Goal: Task Accomplishment & Management: Manage account settings

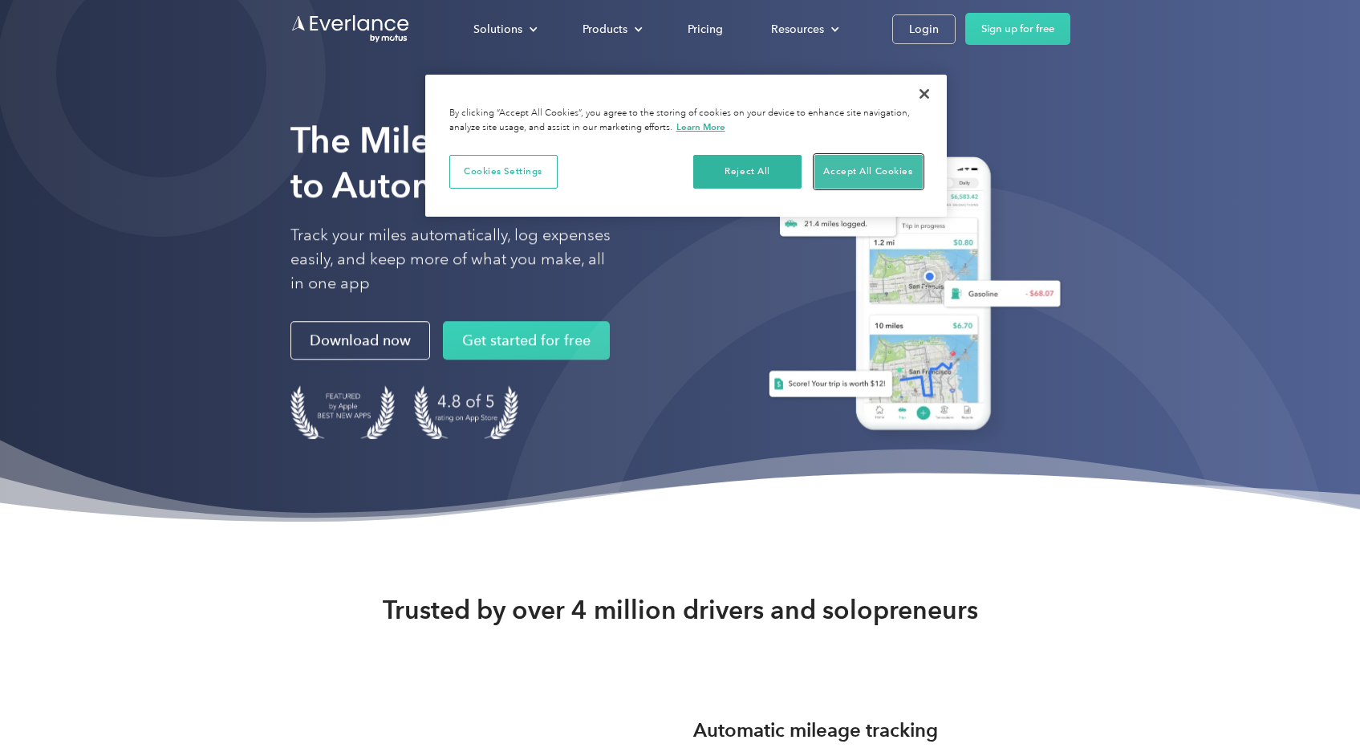
click at [863, 169] on button "Accept All Cookies" at bounding box center [869, 172] width 108 height 34
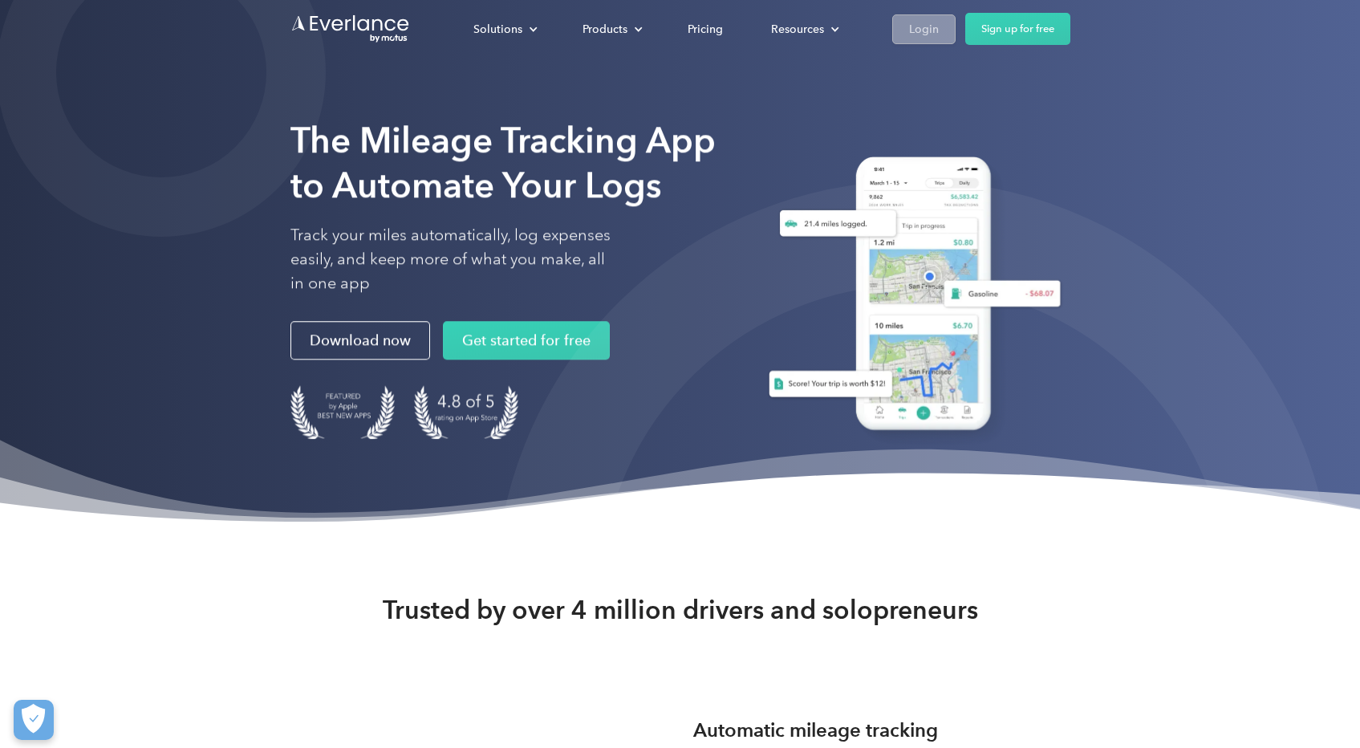
click at [912, 26] on div "Login" at bounding box center [924, 29] width 30 height 20
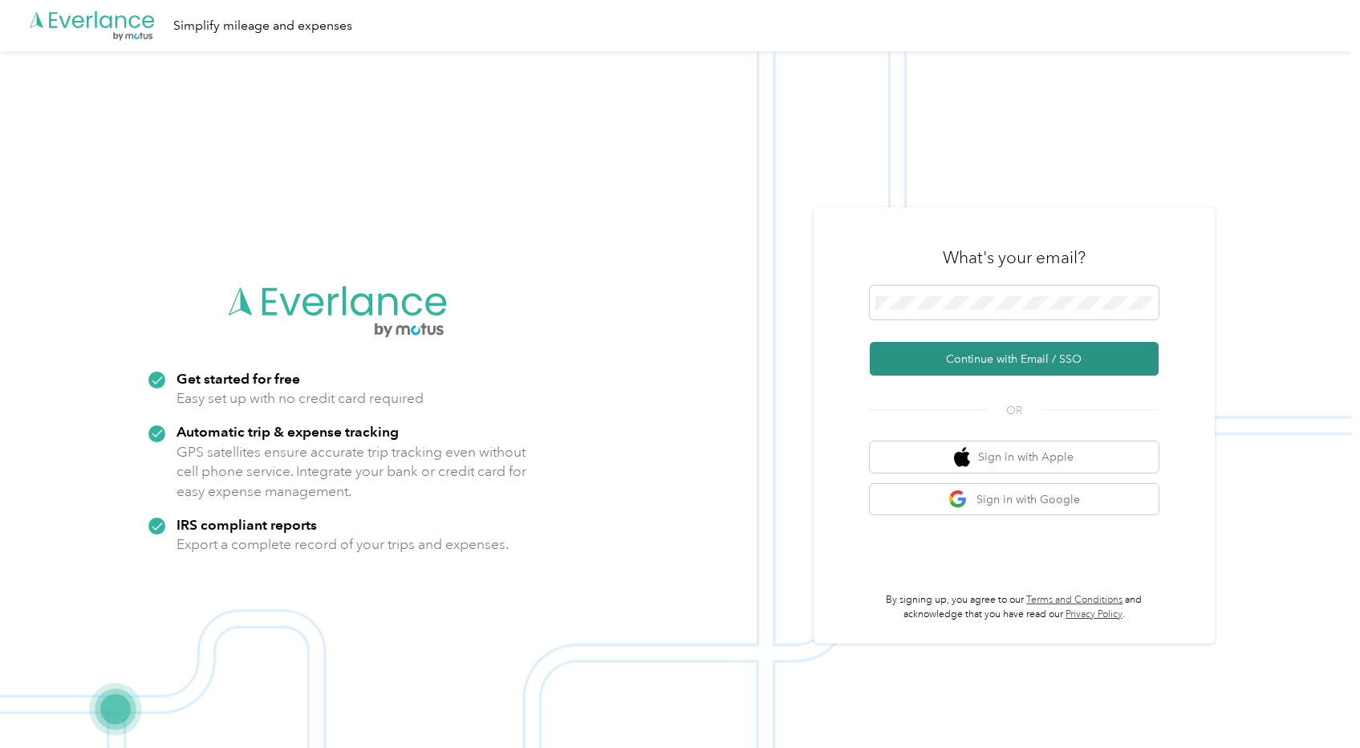
click at [991, 360] on button "Continue with Email / SSO" at bounding box center [1014, 359] width 289 height 34
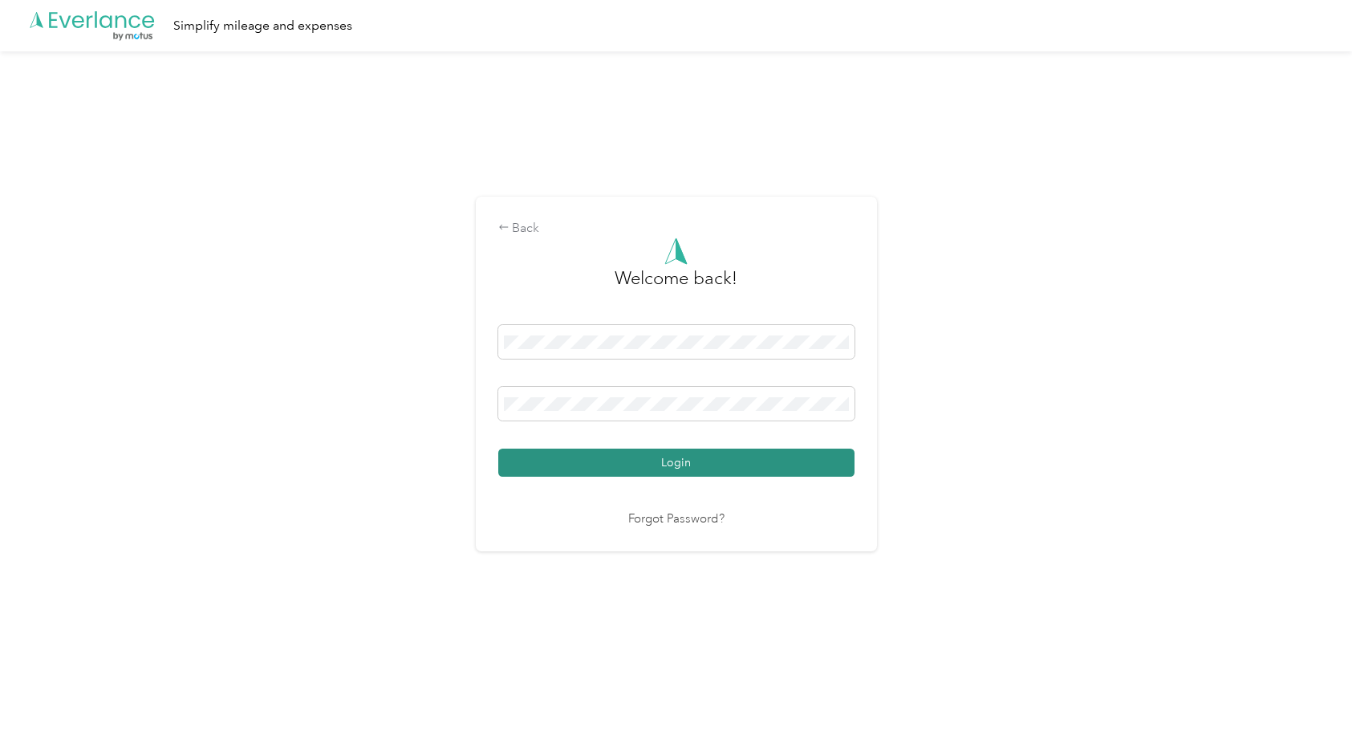
click at [604, 465] on button "Login" at bounding box center [676, 463] width 356 height 28
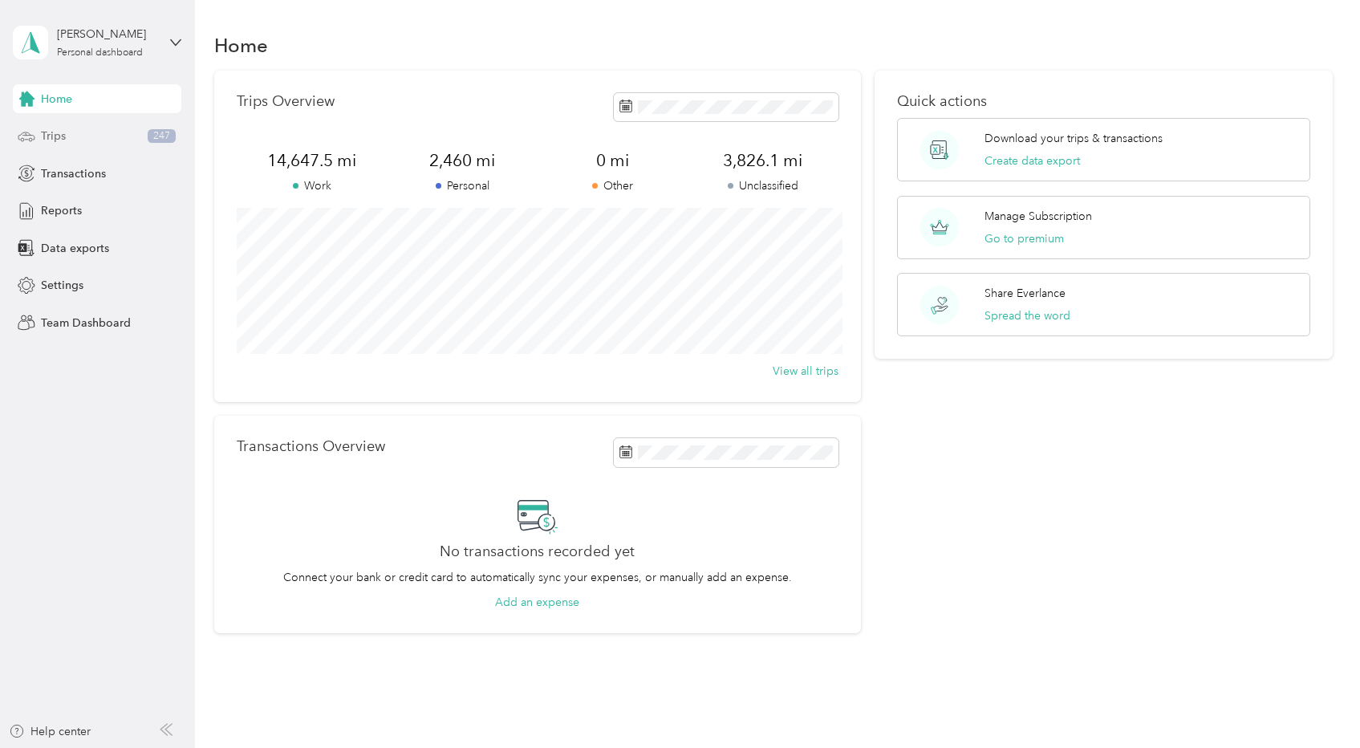
click at [66, 143] on div "Trips 247" at bounding box center [97, 136] width 169 height 29
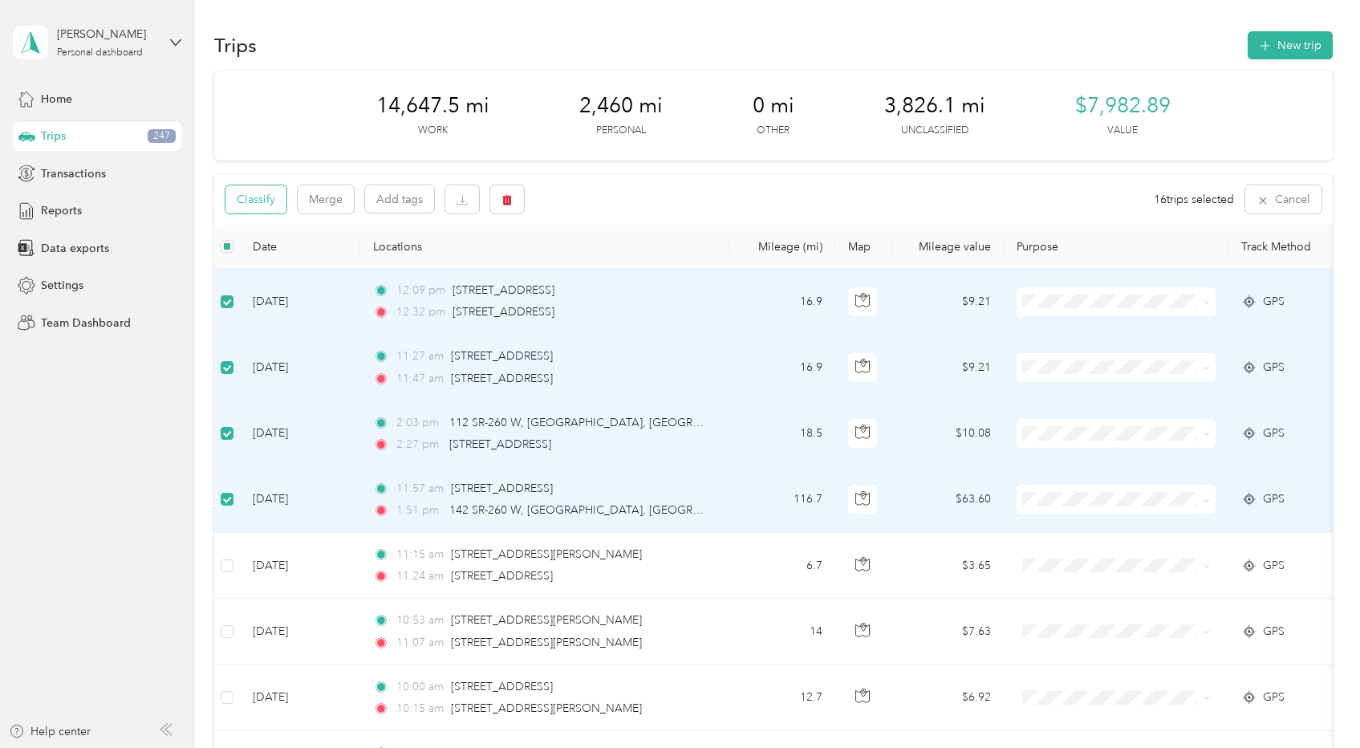
click at [250, 204] on button "Classify" at bounding box center [255, 199] width 61 height 28
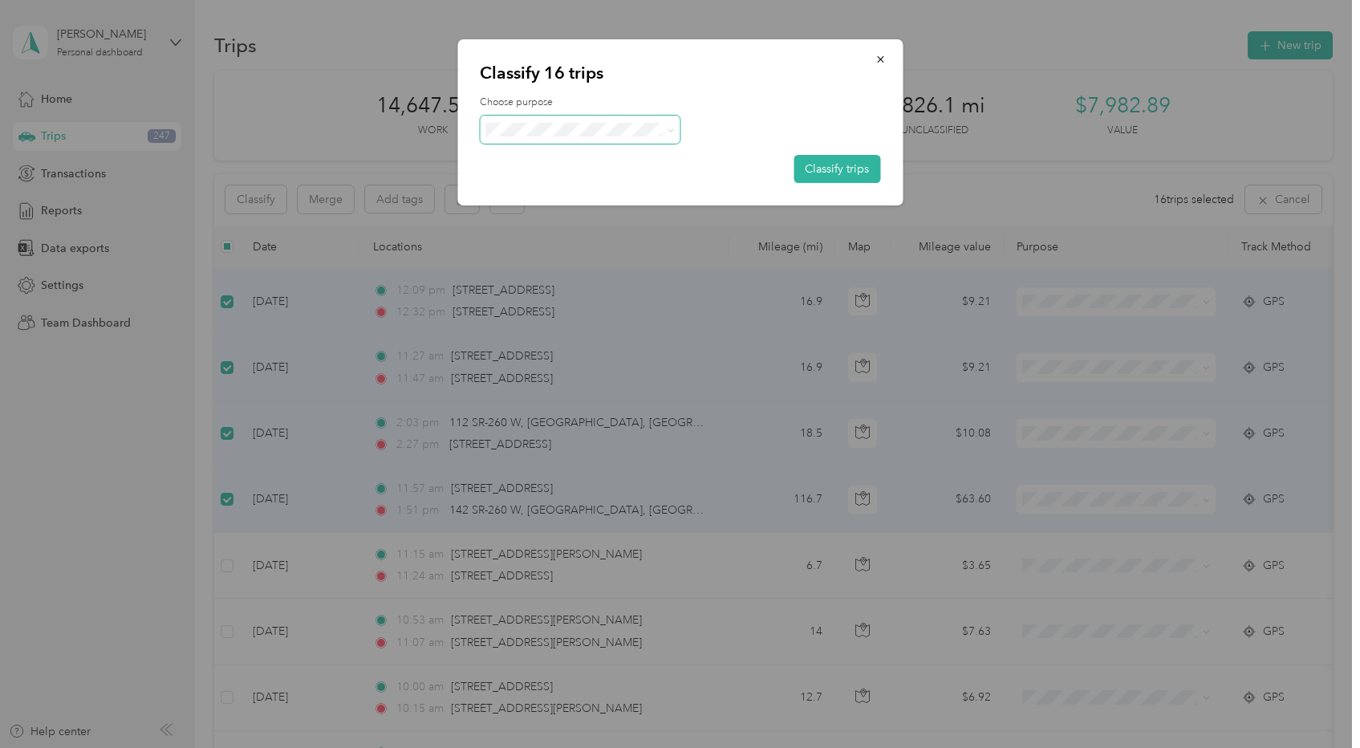
click at [507, 120] on span at bounding box center [580, 130] width 201 height 28
click at [515, 221] on ol "Work Personal Real Estate Other Charity Medical Moving Commute Office Write-Off" at bounding box center [580, 257] width 201 height 225
click at [547, 216] on li "Real Estate" at bounding box center [580, 215] width 201 height 28
click at [817, 169] on button "Classify trips" at bounding box center [837, 169] width 87 height 28
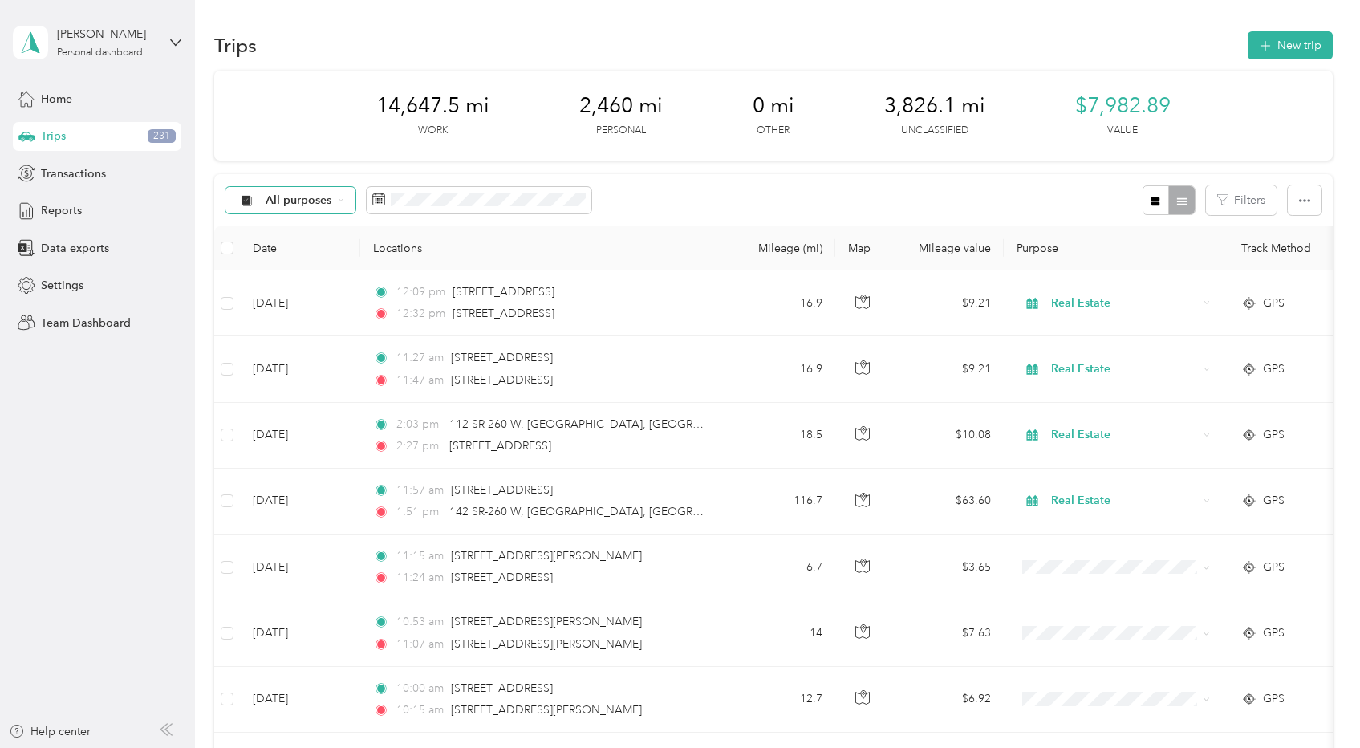
click at [295, 204] on span "All purposes" at bounding box center [299, 200] width 67 height 11
click at [288, 262] on li "Unclassified" at bounding box center [293, 257] width 137 height 28
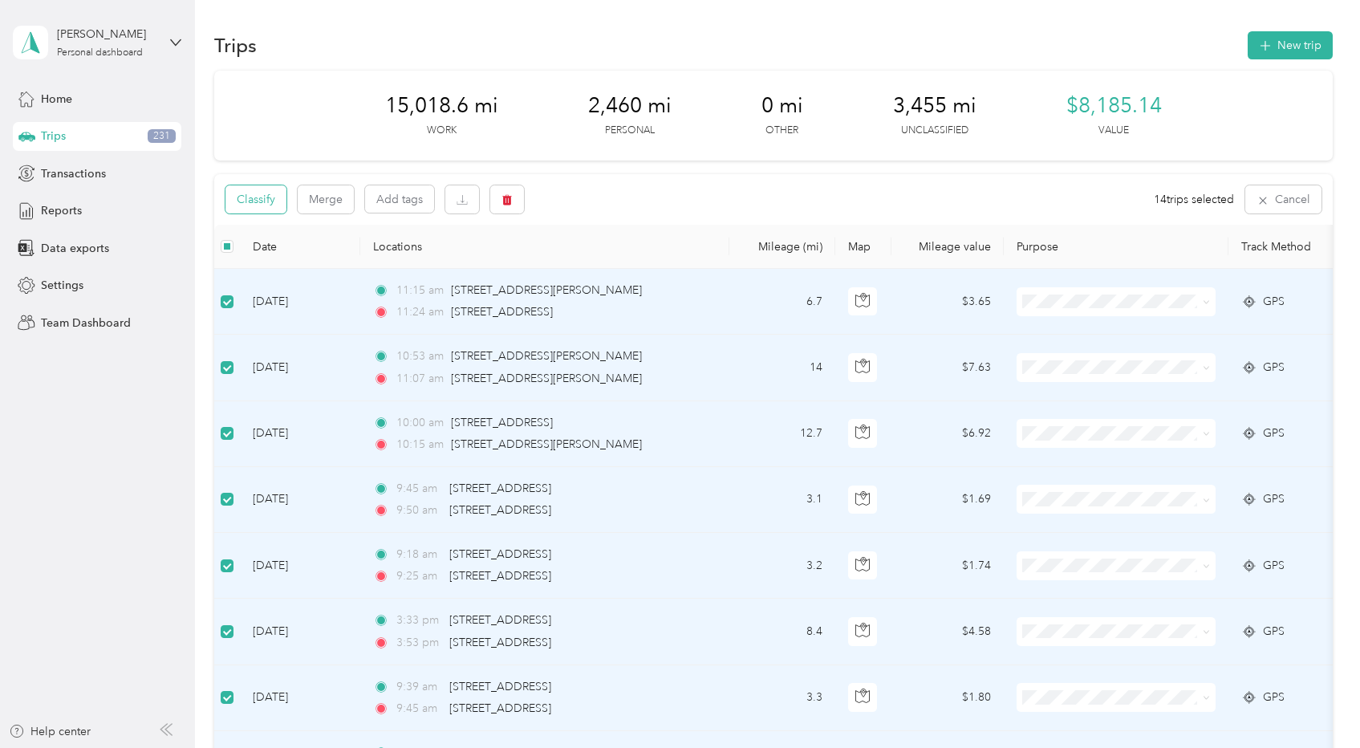
click at [248, 194] on button "Classify" at bounding box center [255, 199] width 61 height 28
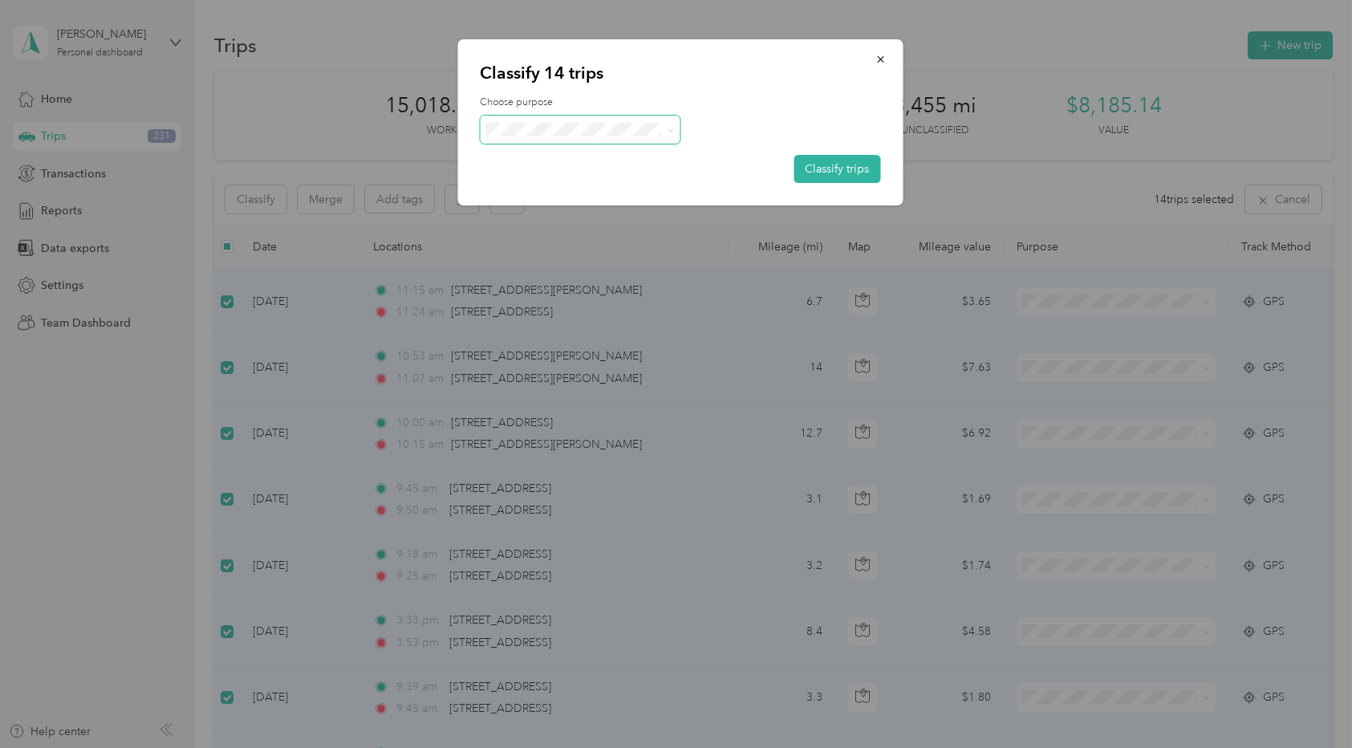
click at [668, 129] on icon at bounding box center [670, 129] width 5 height 3
click at [618, 191] on span "Personal" at bounding box center [594, 186] width 149 height 17
click at [819, 165] on button "Classify trips" at bounding box center [837, 169] width 87 height 28
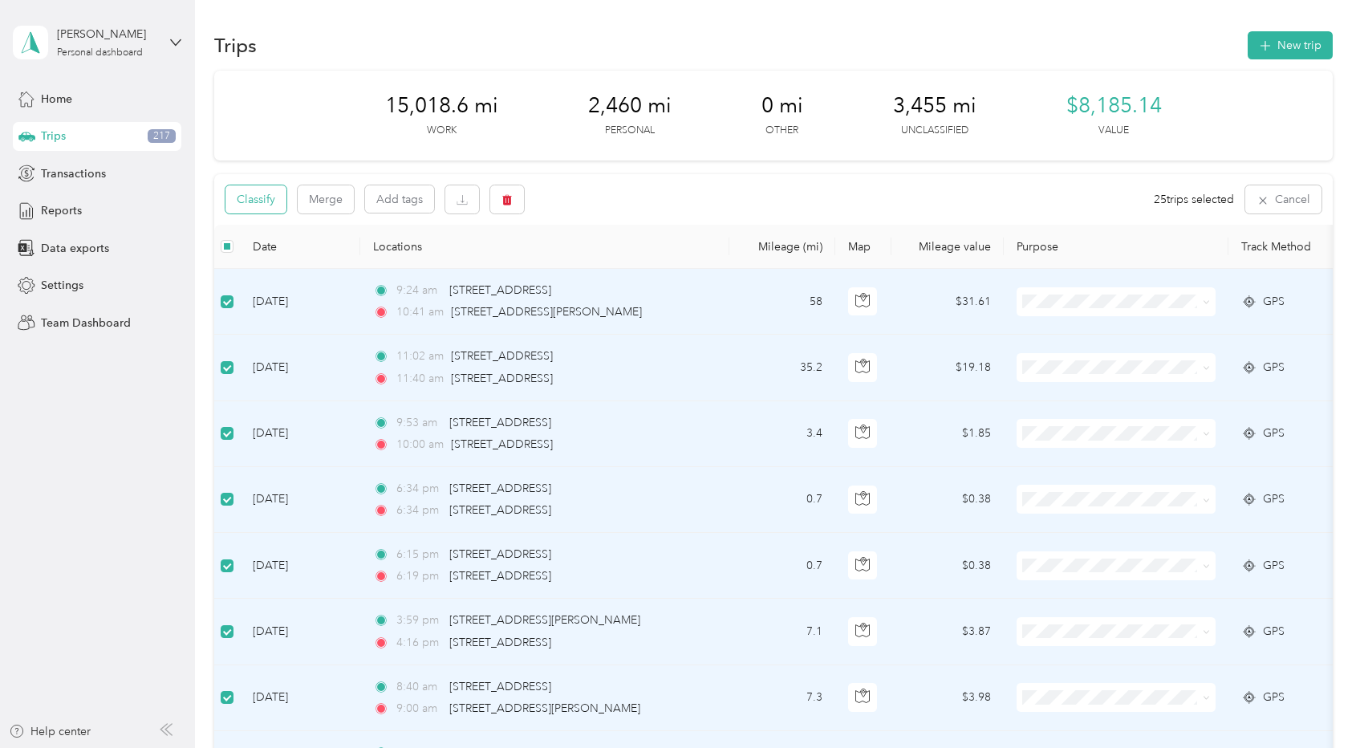
click at [242, 199] on button "Classify" at bounding box center [255, 199] width 61 height 28
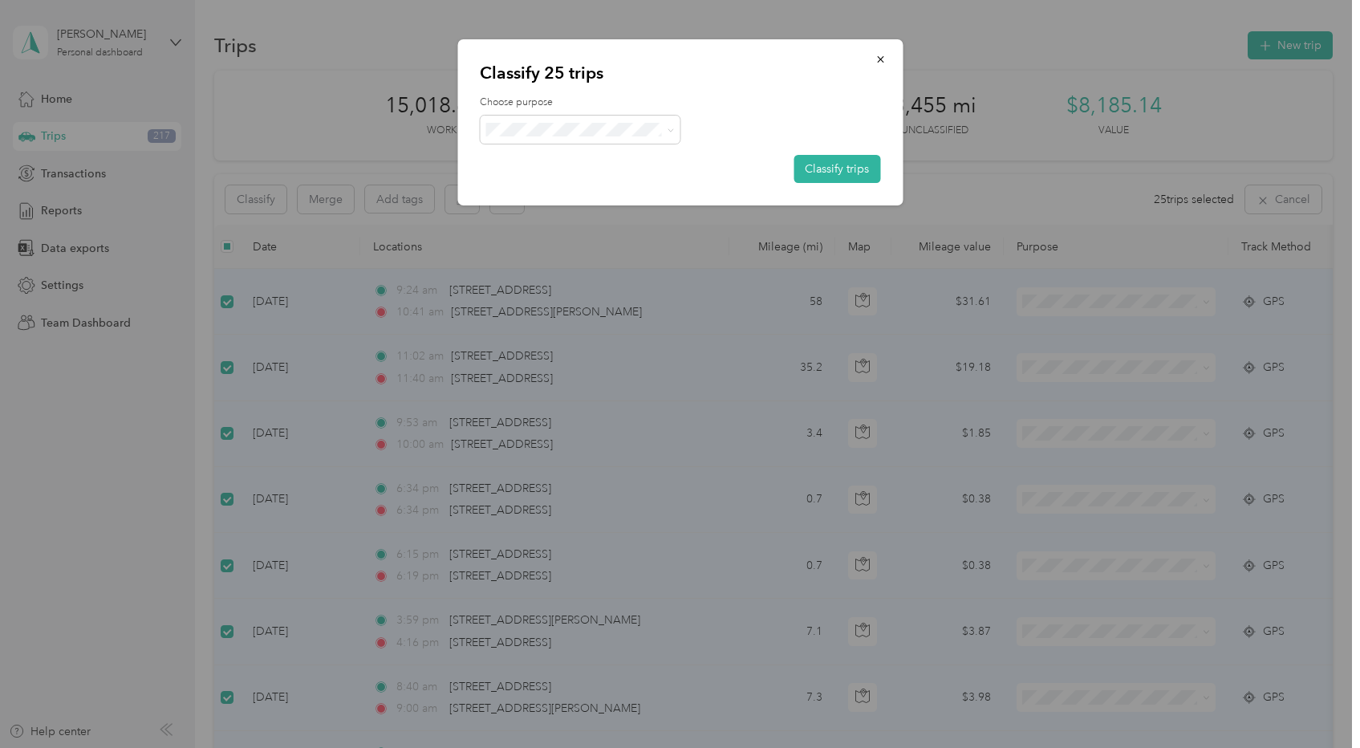
click at [574, 213] on span "Real Estate" at bounding box center [594, 208] width 149 height 17
click at [837, 173] on button "Classify trips" at bounding box center [837, 169] width 87 height 28
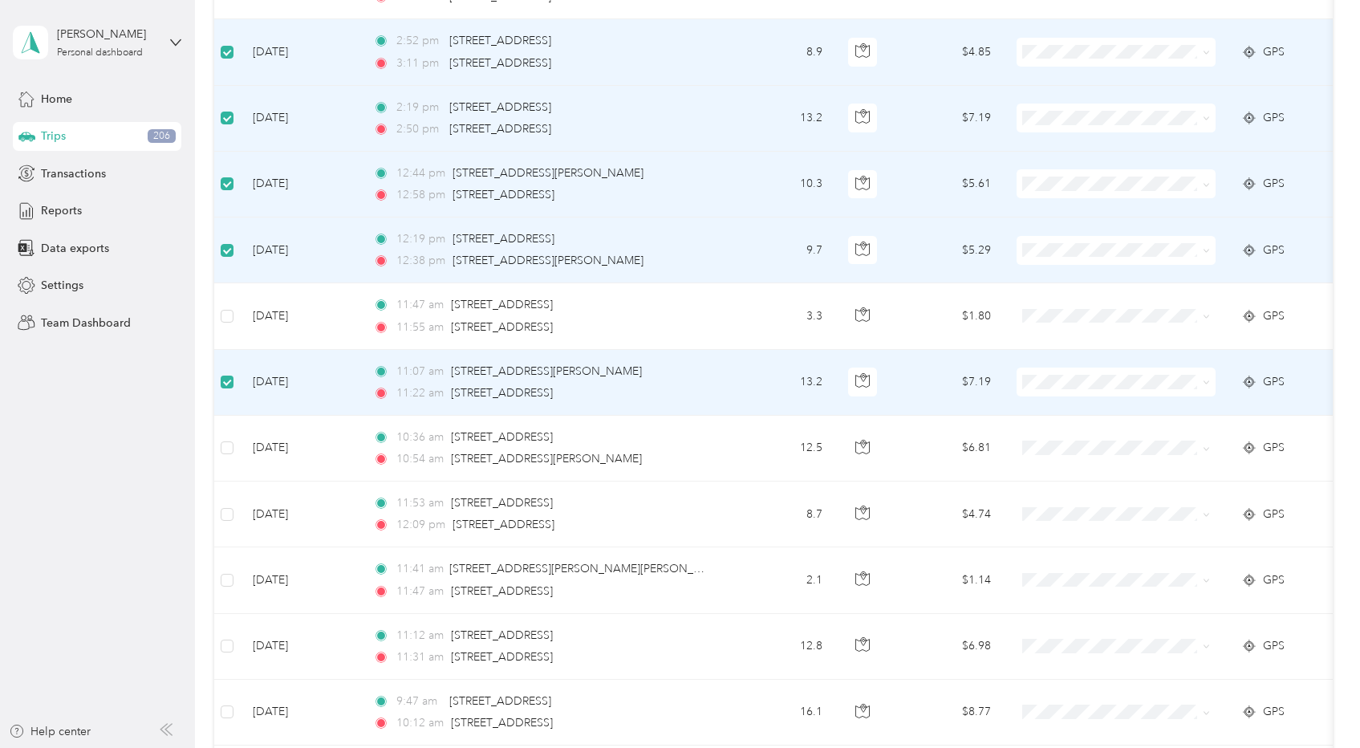
scroll to position [319, 0]
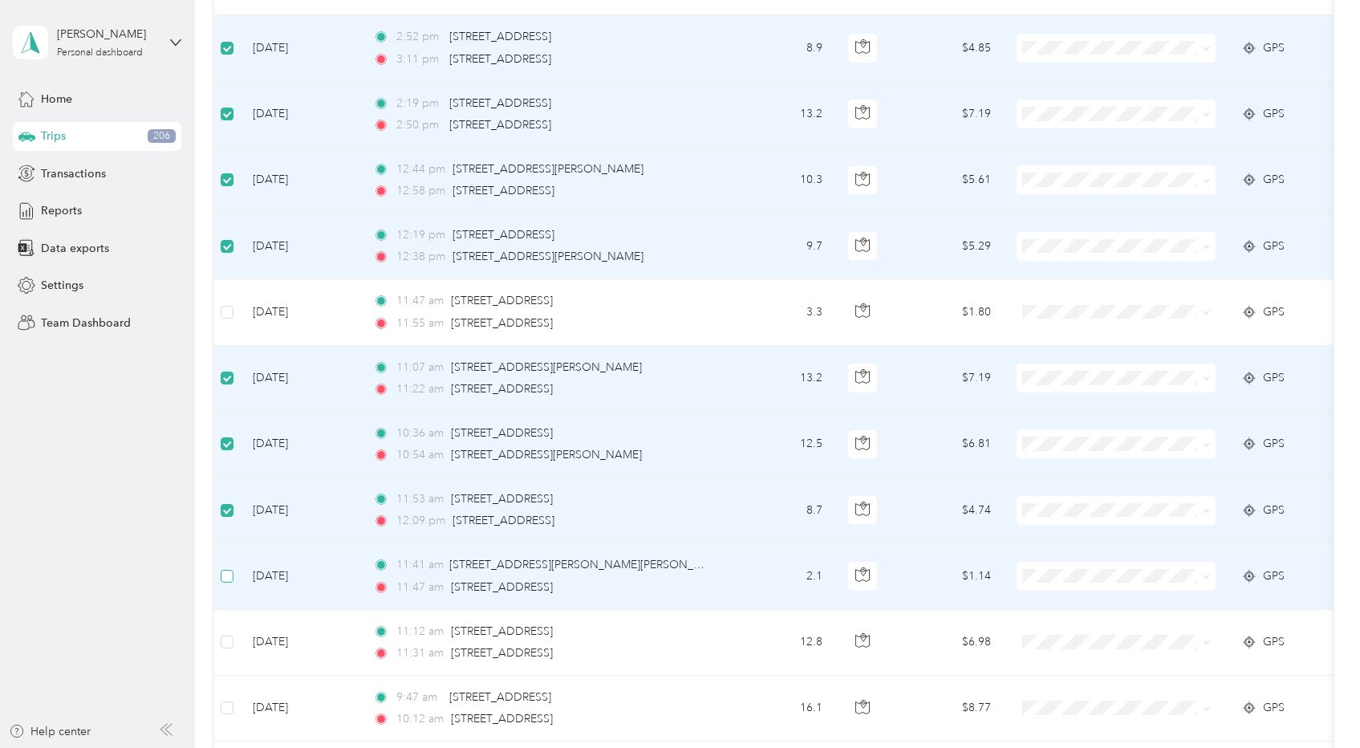
click at [221, 568] on label at bounding box center [227, 576] width 13 height 18
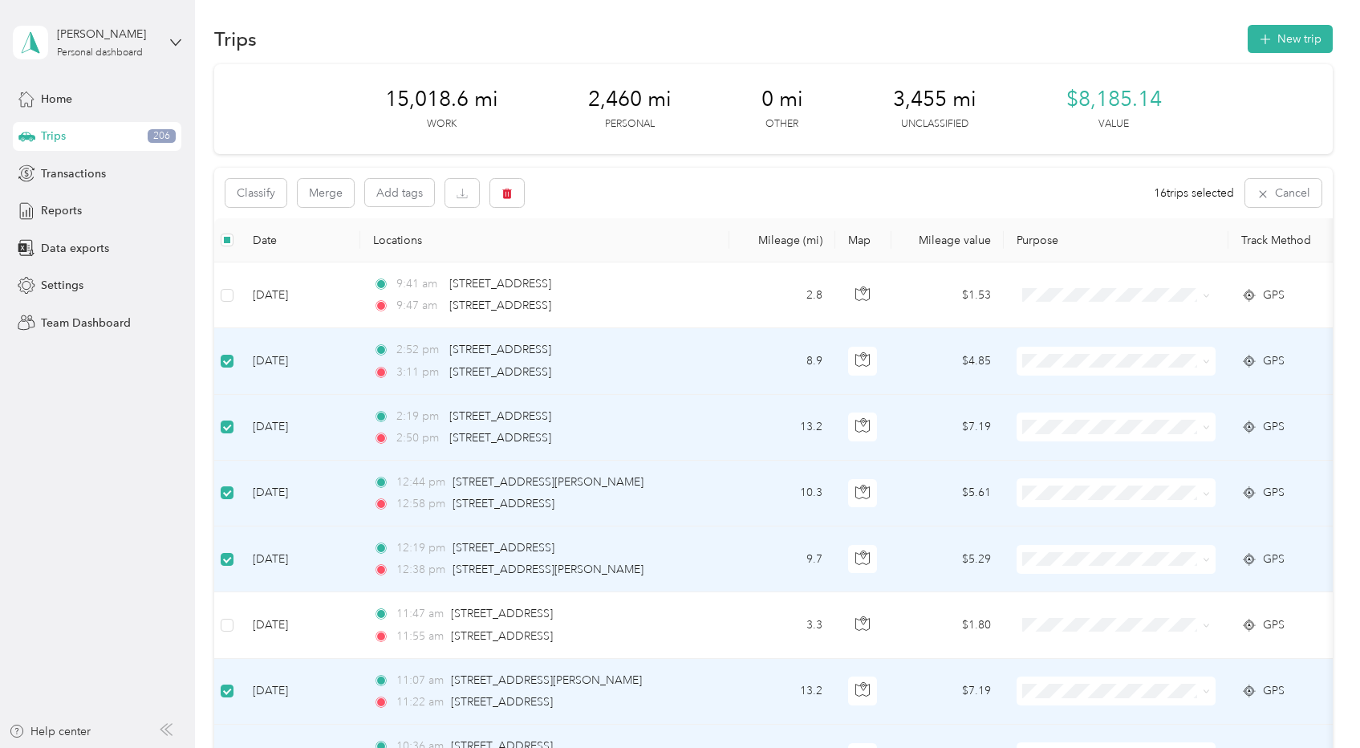
scroll to position [0, 0]
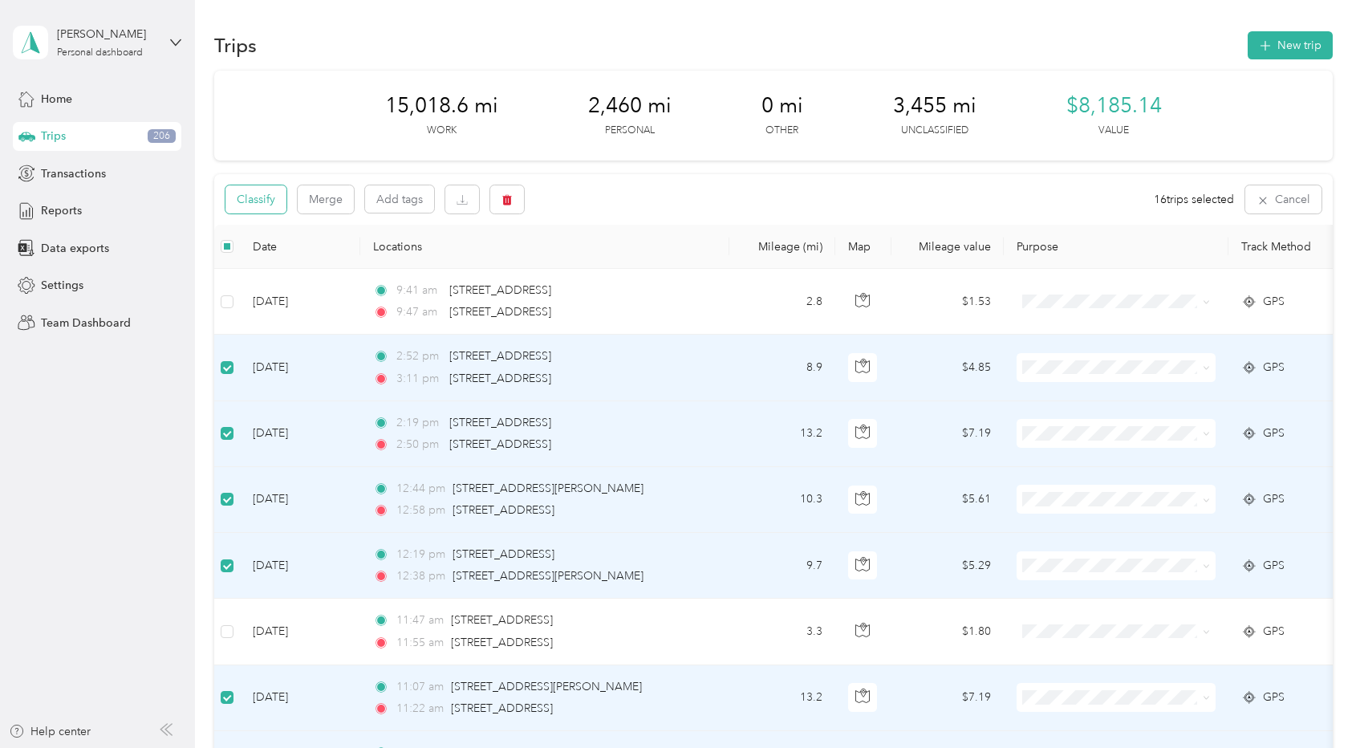
click at [253, 204] on button "Classify" at bounding box center [255, 199] width 61 height 28
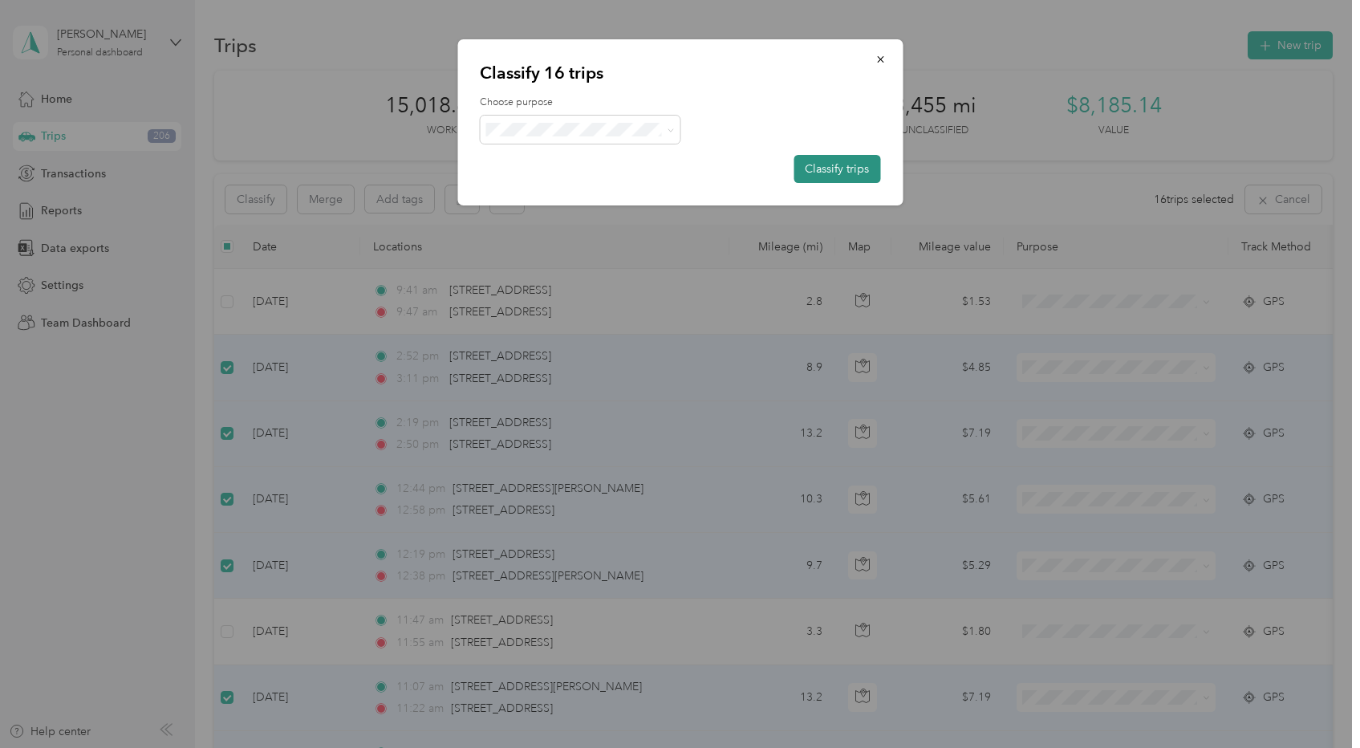
click at [818, 166] on button "Classify trips" at bounding box center [837, 169] width 87 height 28
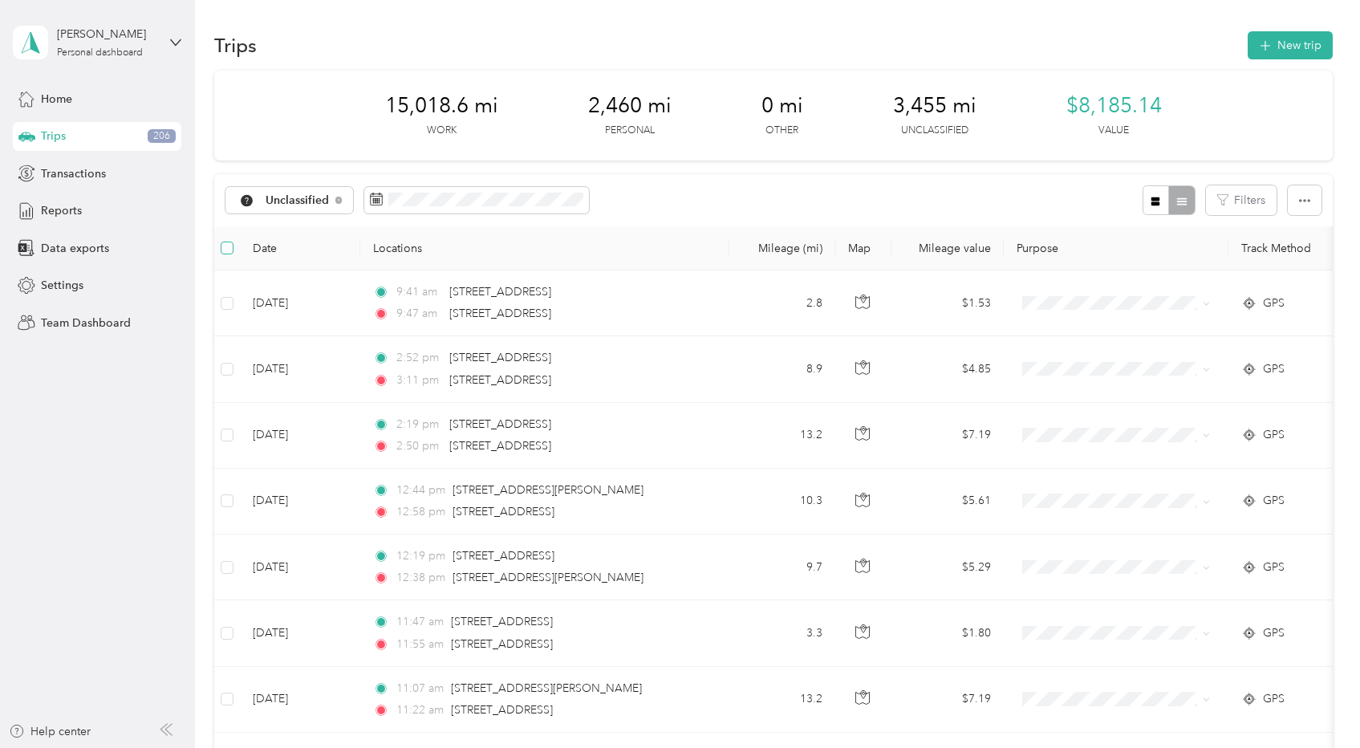
click at [226, 254] on label at bounding box center [227, 248] width 13 height 18
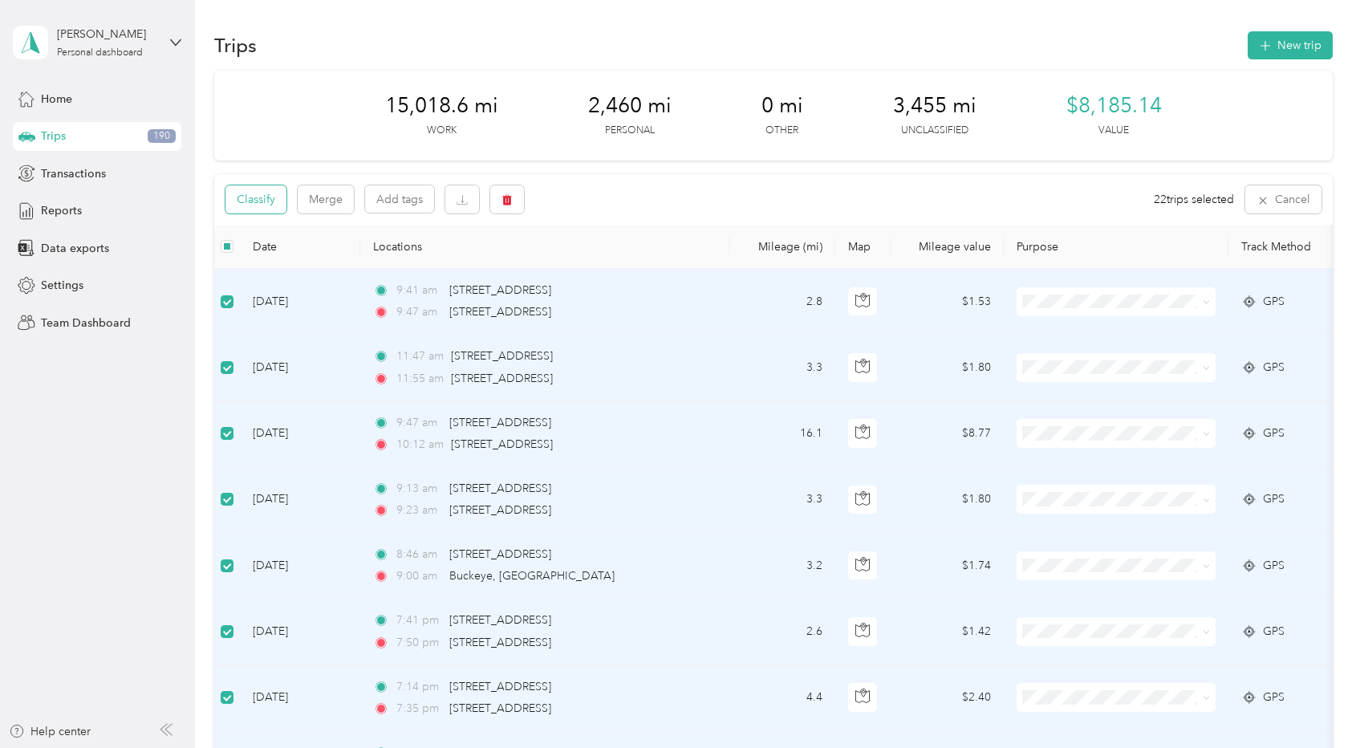
click at [250, 200] on button "Classify" at bounding box center [255, 199] width 61 height 28
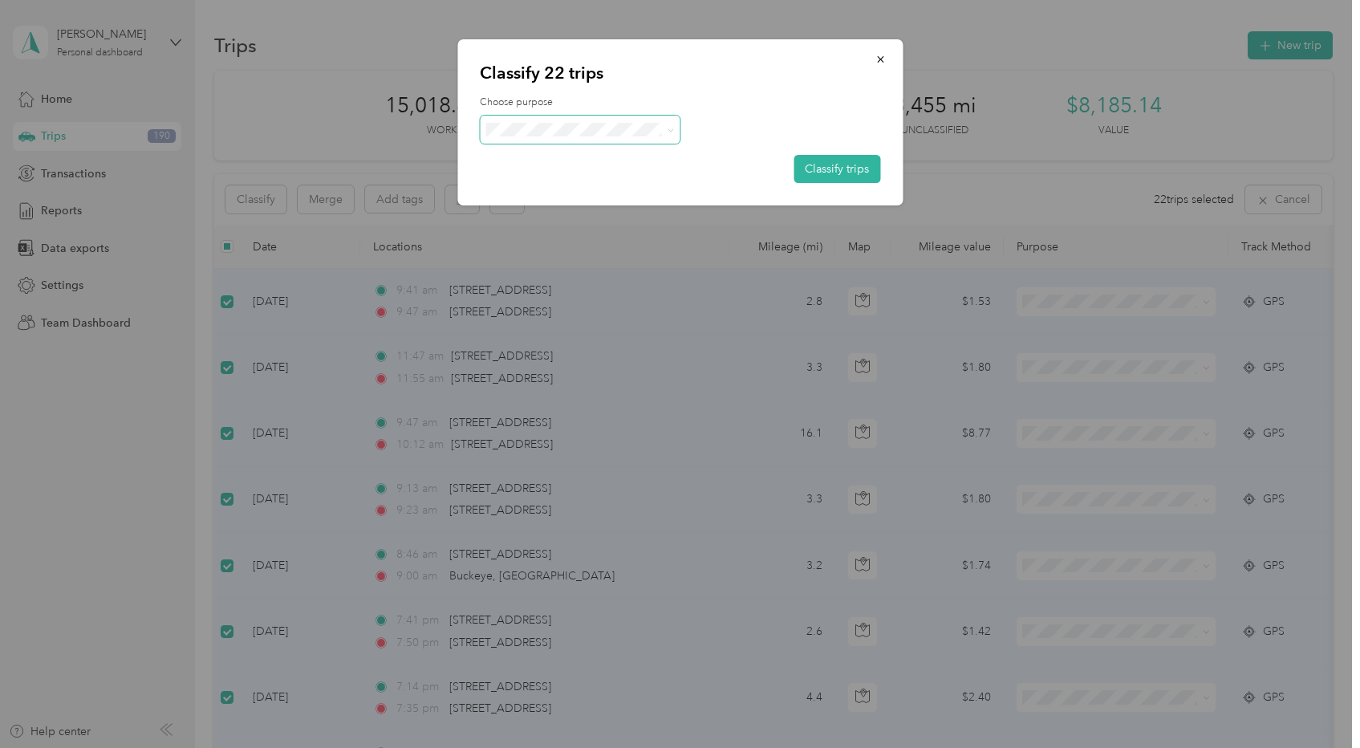
click at [609, 138] on span at bounding box center [580, 130] width 201 height 28
click at [599, 181] on span "Personal" at bounding box center [594, 180] width 149 height 17
click at [814, 165] on button "Classify trips" at bounding box center [837, 169] width 87 height 28
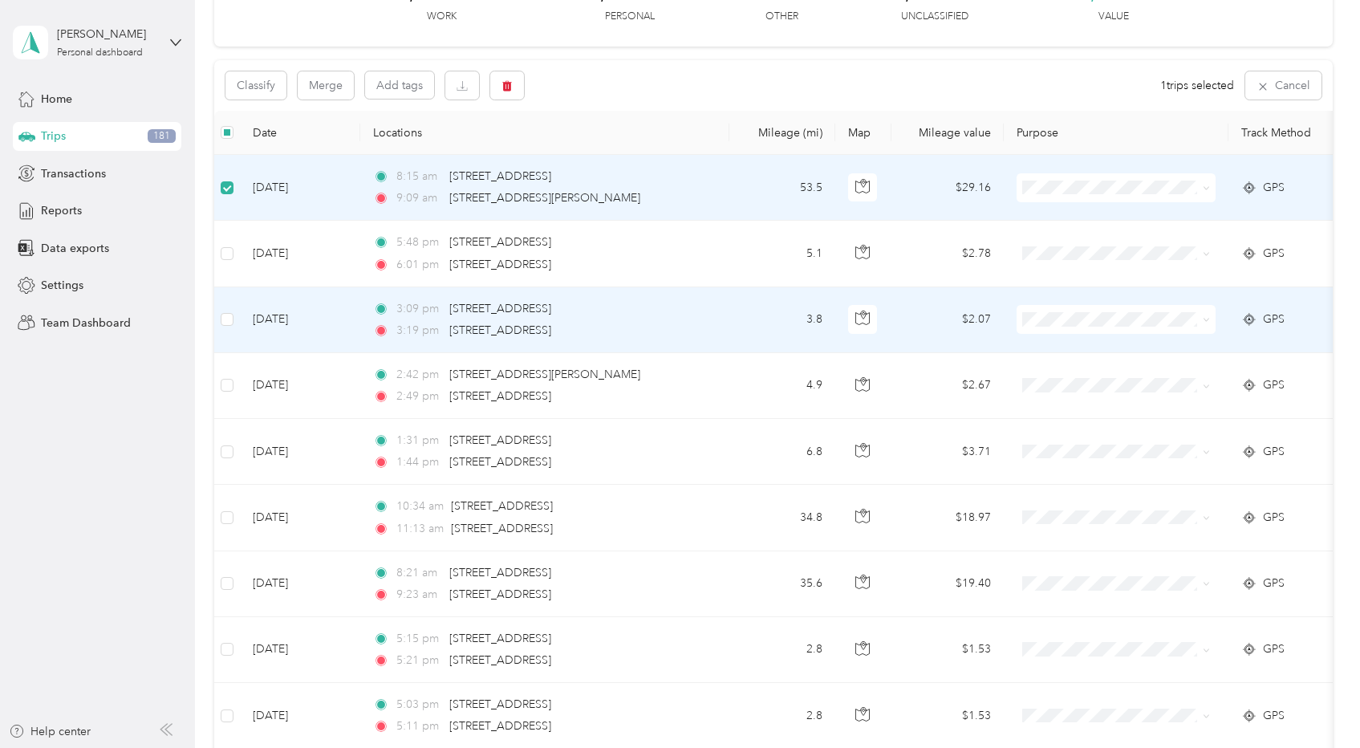
scroll to position [112, 0]
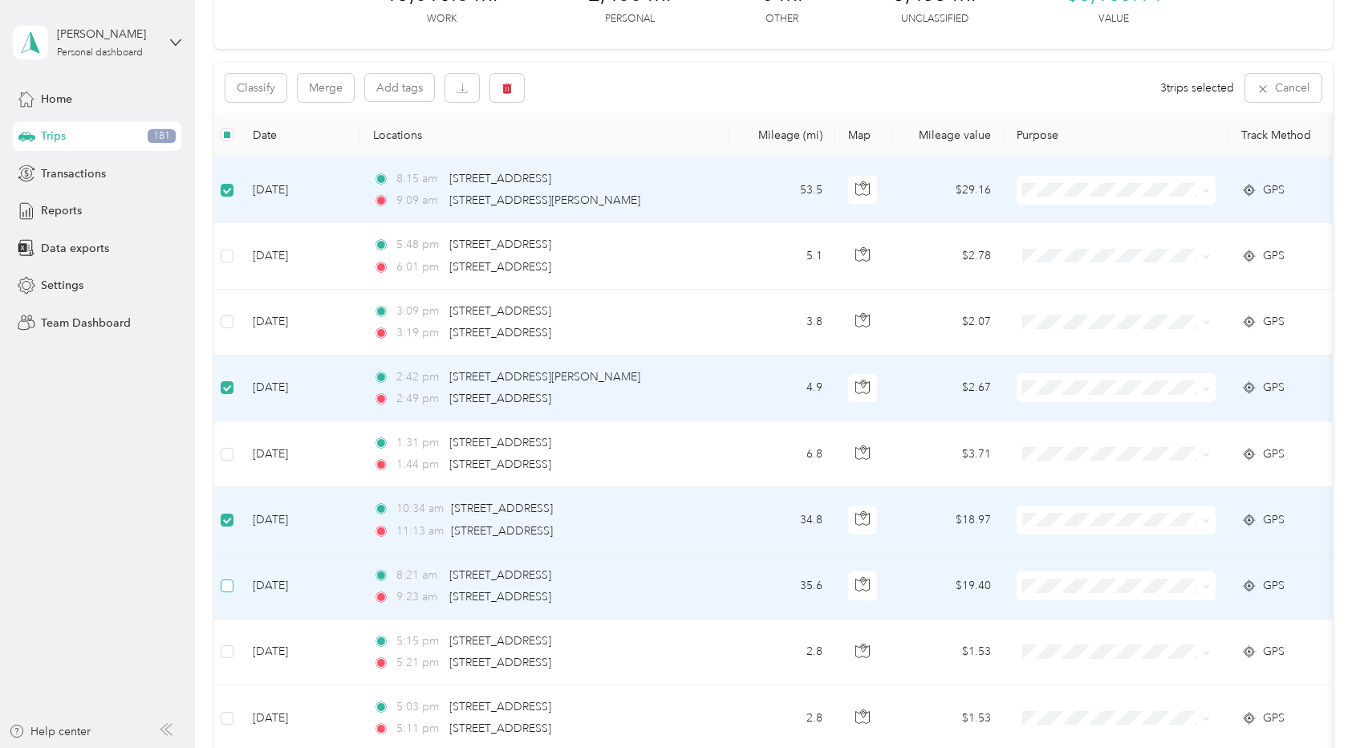
click at [228, 577] on label at bounding box center [227, 586] width 13 height 18
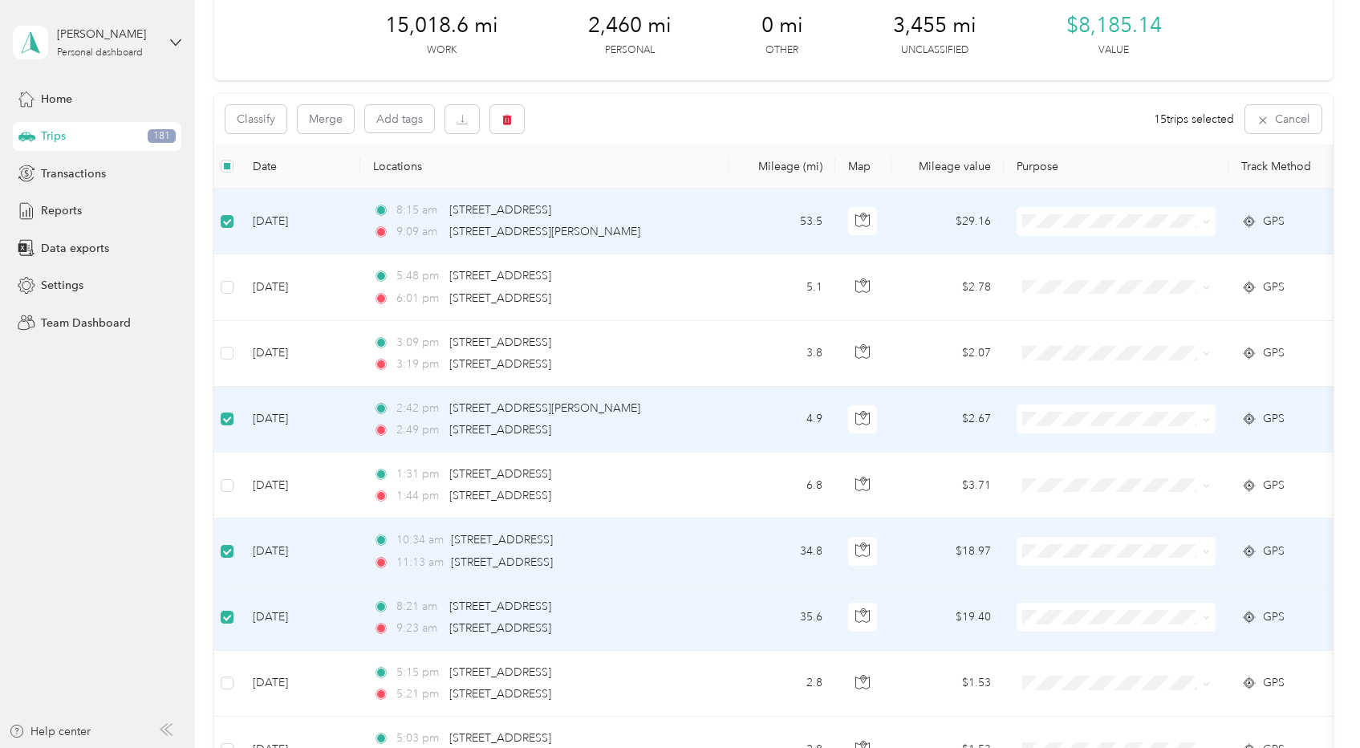
scroll to position [79, 0]
click at [252, 122] on button "Classify" at bounding box center [255, 120] width 61 height 28
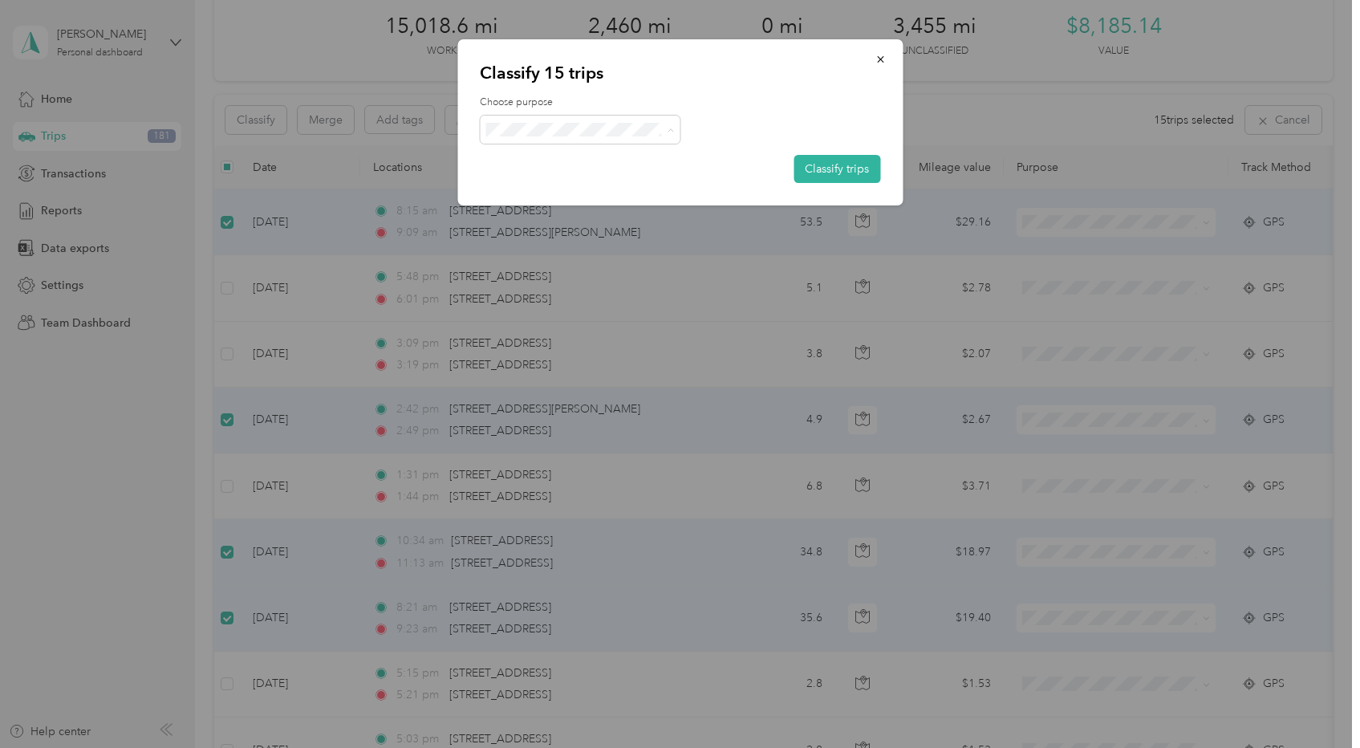
click at [551, 213] on span "Real Estate" at bounding box center [594, 215] width 149 height 17
click at [811, 166] on button "Classify trips" at bounding box center [837, 169] width 87 height 28
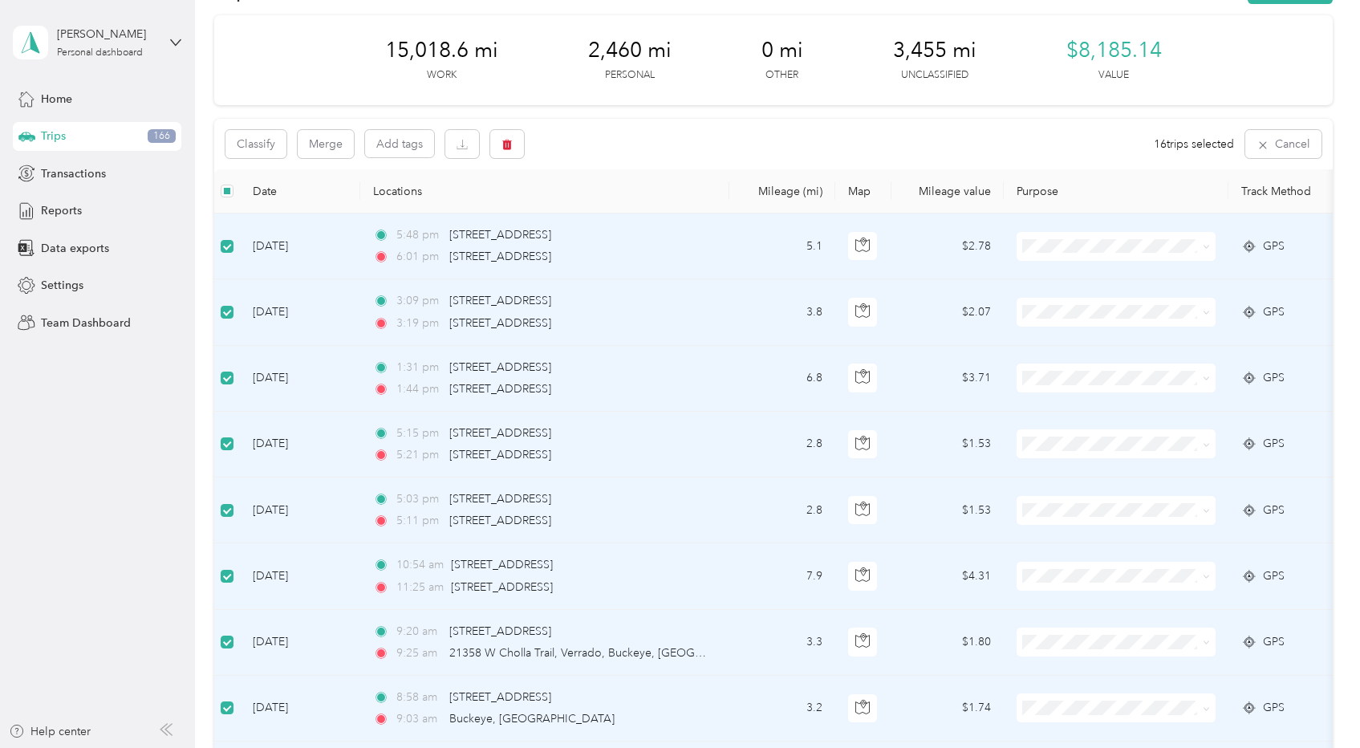
scroll to position [43, 0]
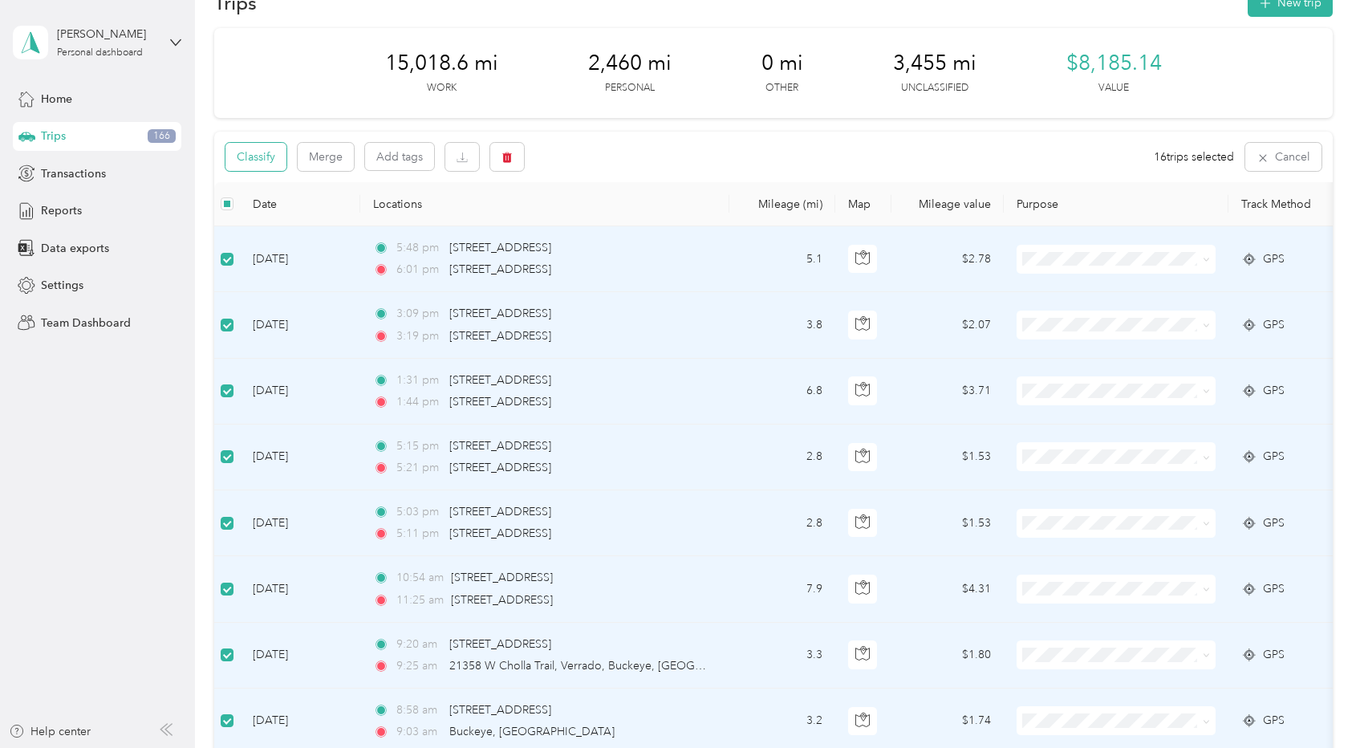
click at [250, 155] on button "Classify" at bounding box center [255, 157] width 61 height 28
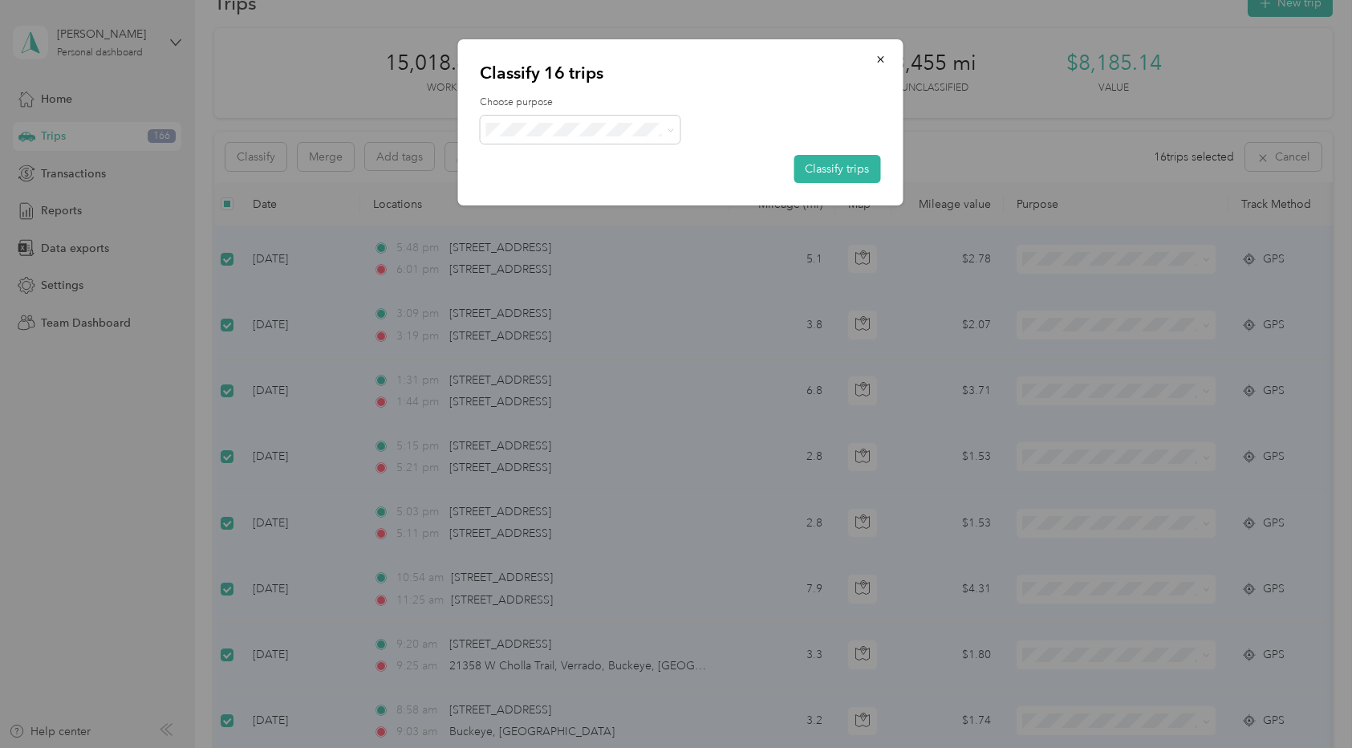
click at [597, 178] on span "Personal" at bounding box center [594, 184] width 149 height 17
click at [807, 168] on button "Classify trips" at bounding box center [837, 169] width 87 height 28
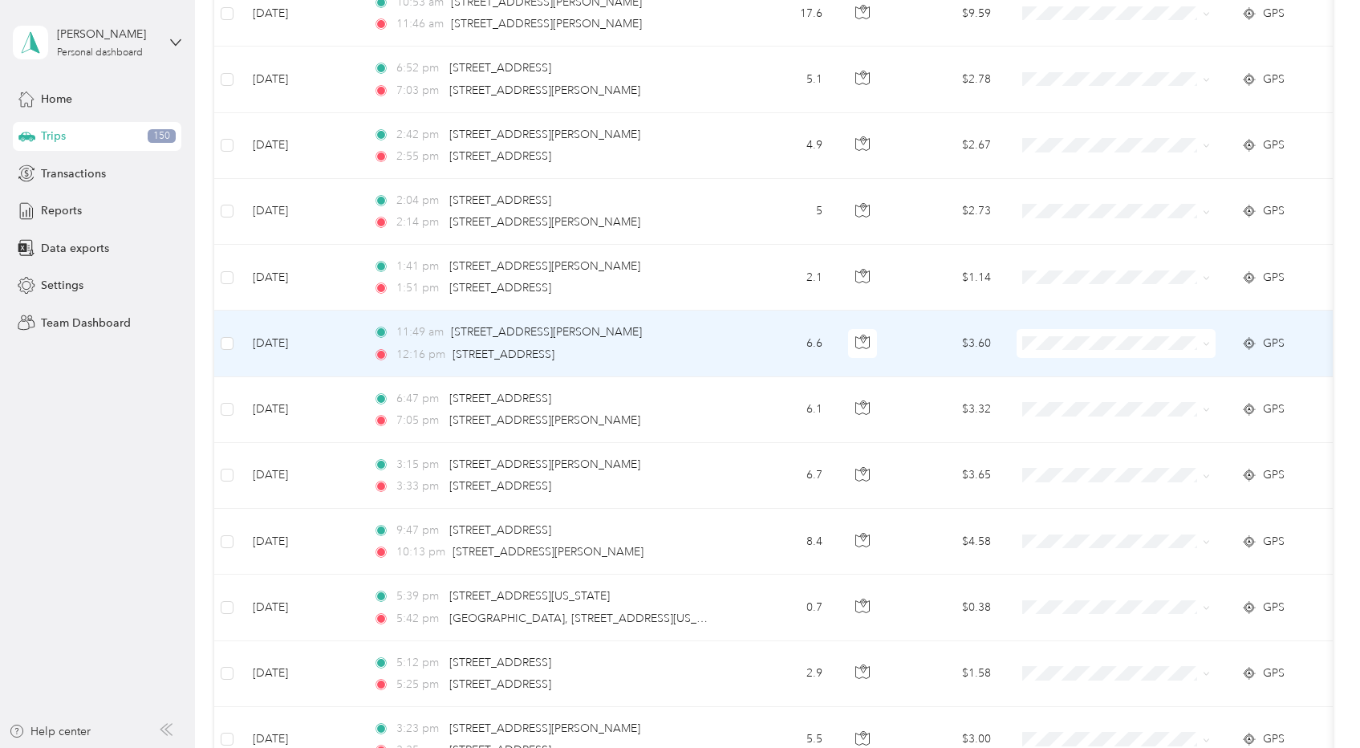
scroll to position [0, 0]
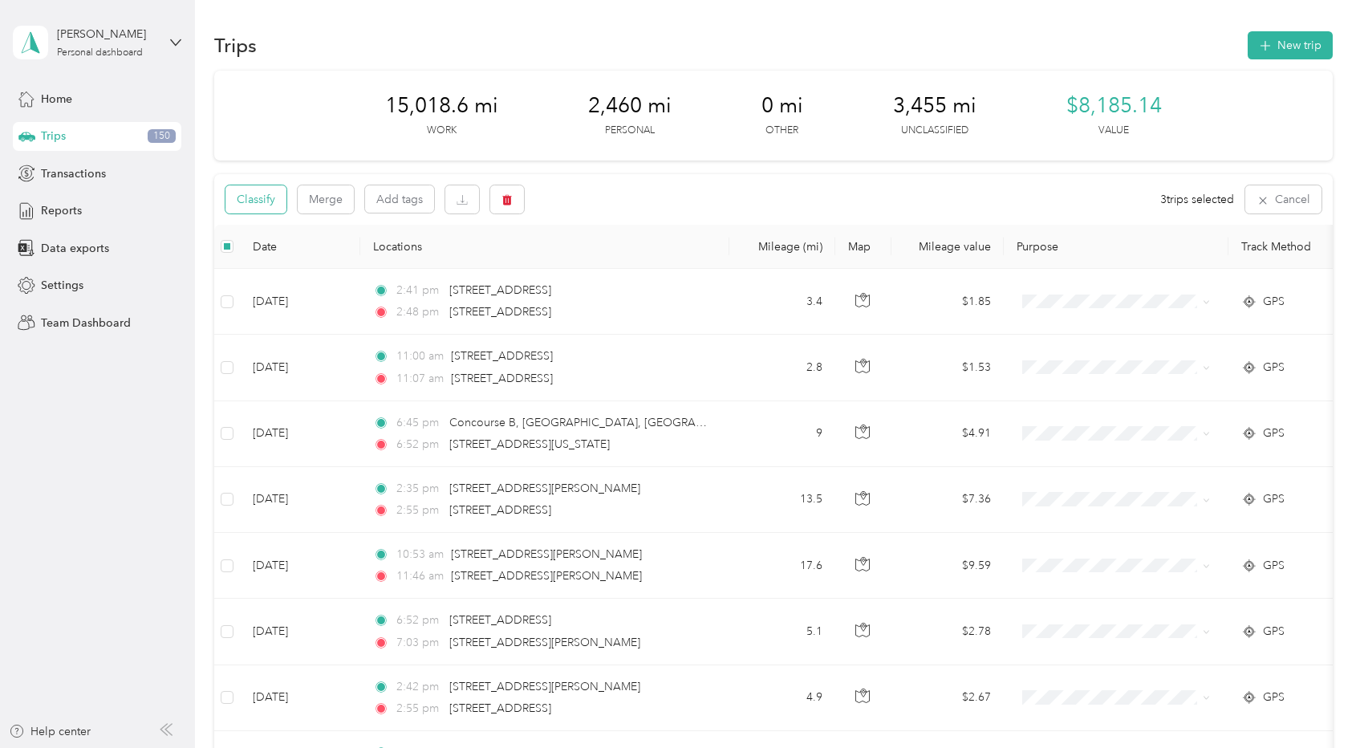
click at [254, 201] on button "Classify" at bounding box center [255, 199] width 61 height 28
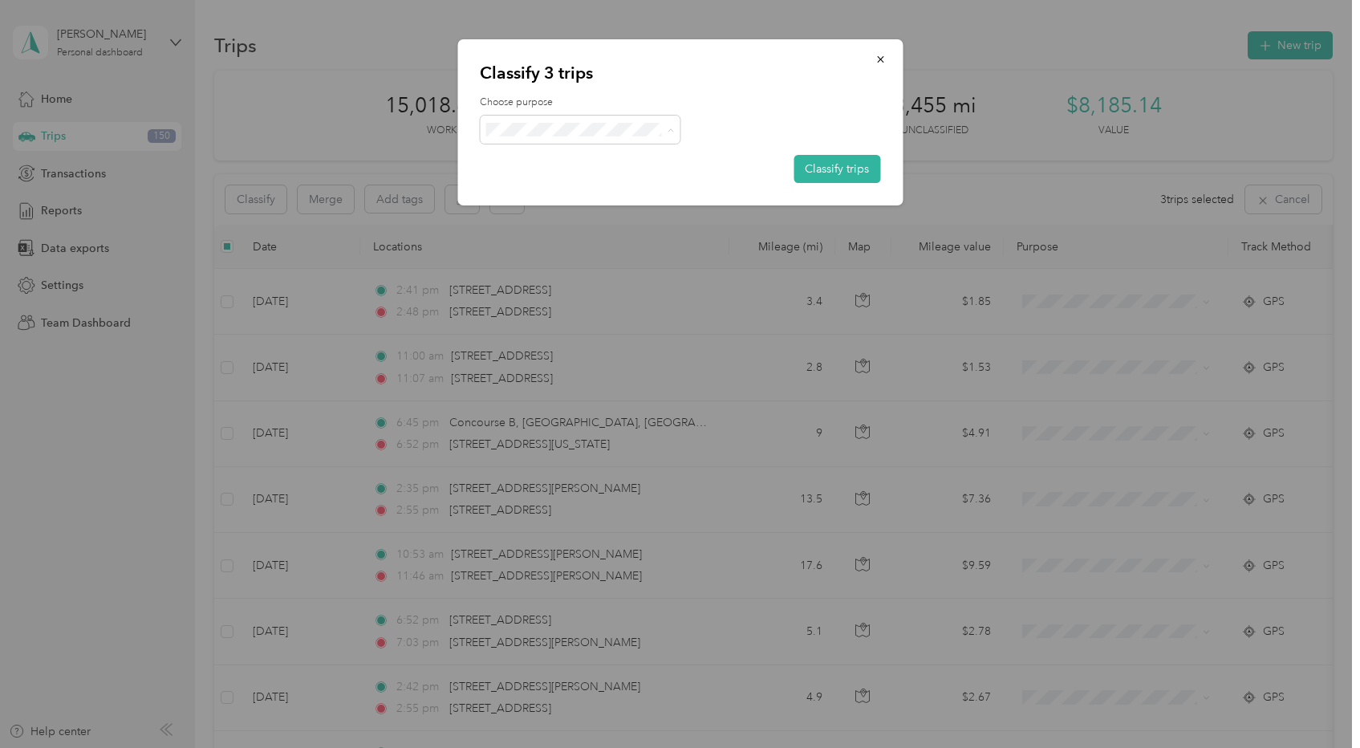
click at [538, 213] on span "Real Estate" at bounding box center [594, 215] width 149 height 17
click at [817, 165] on button "Classify trips" at bounding box center [837, 169] width 87 height 28
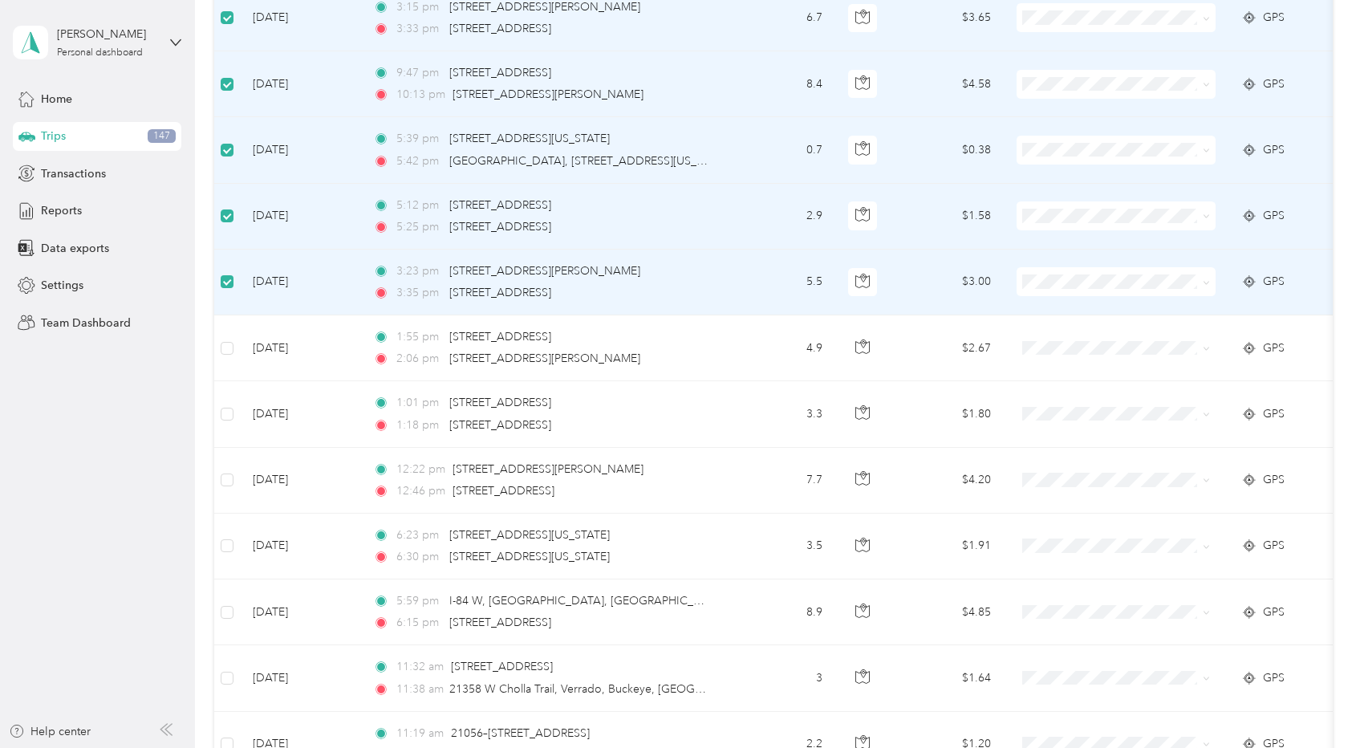
scroll to position [1013, 0]
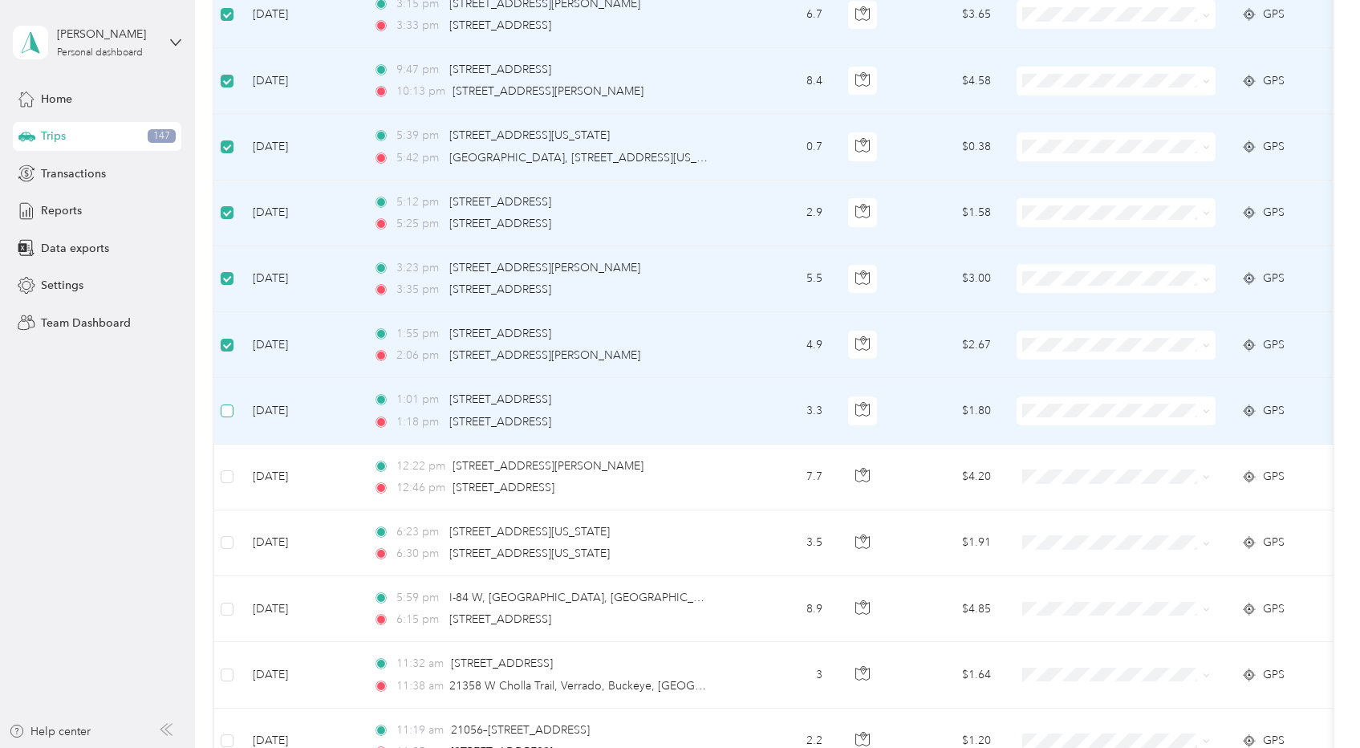
click at [227, 418] on label at bounding box center [227, 411] width 13 height 18
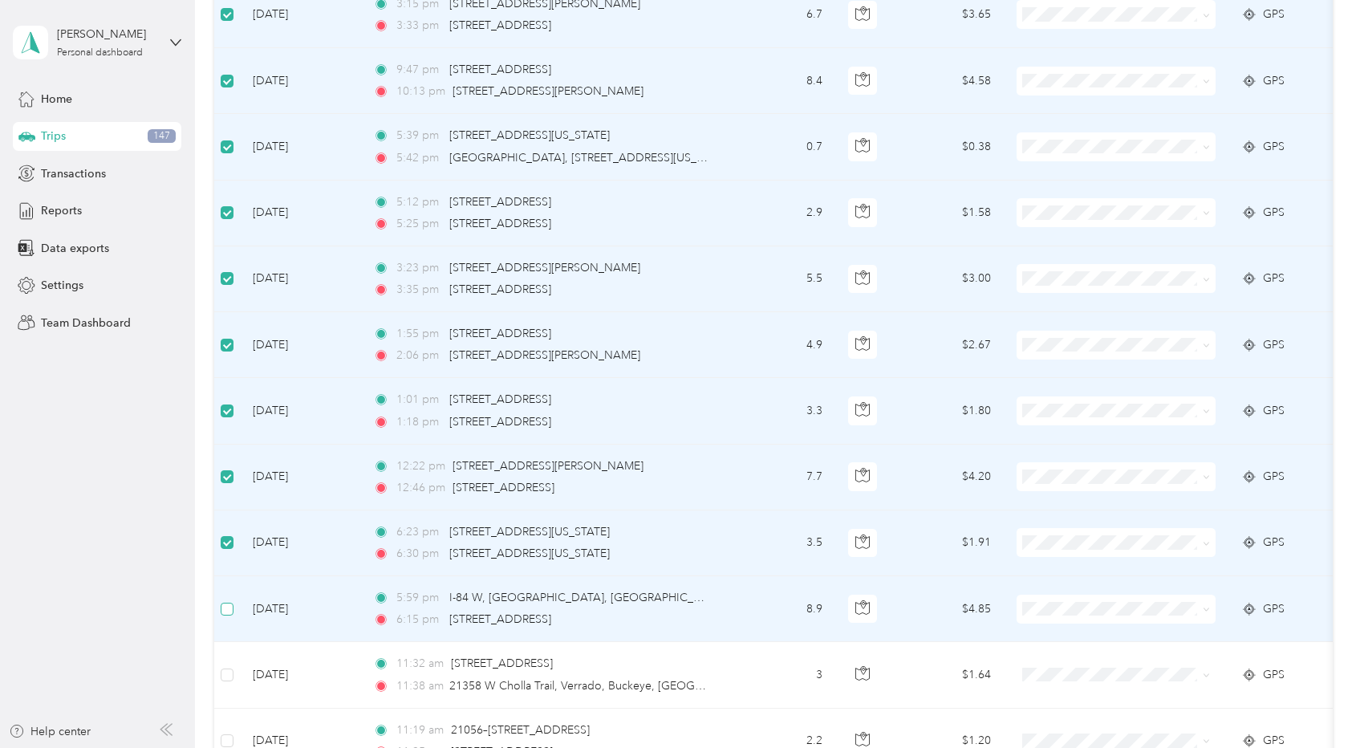
click at [225, 600] on label at bounding box center [227, 609] width 13 height 18
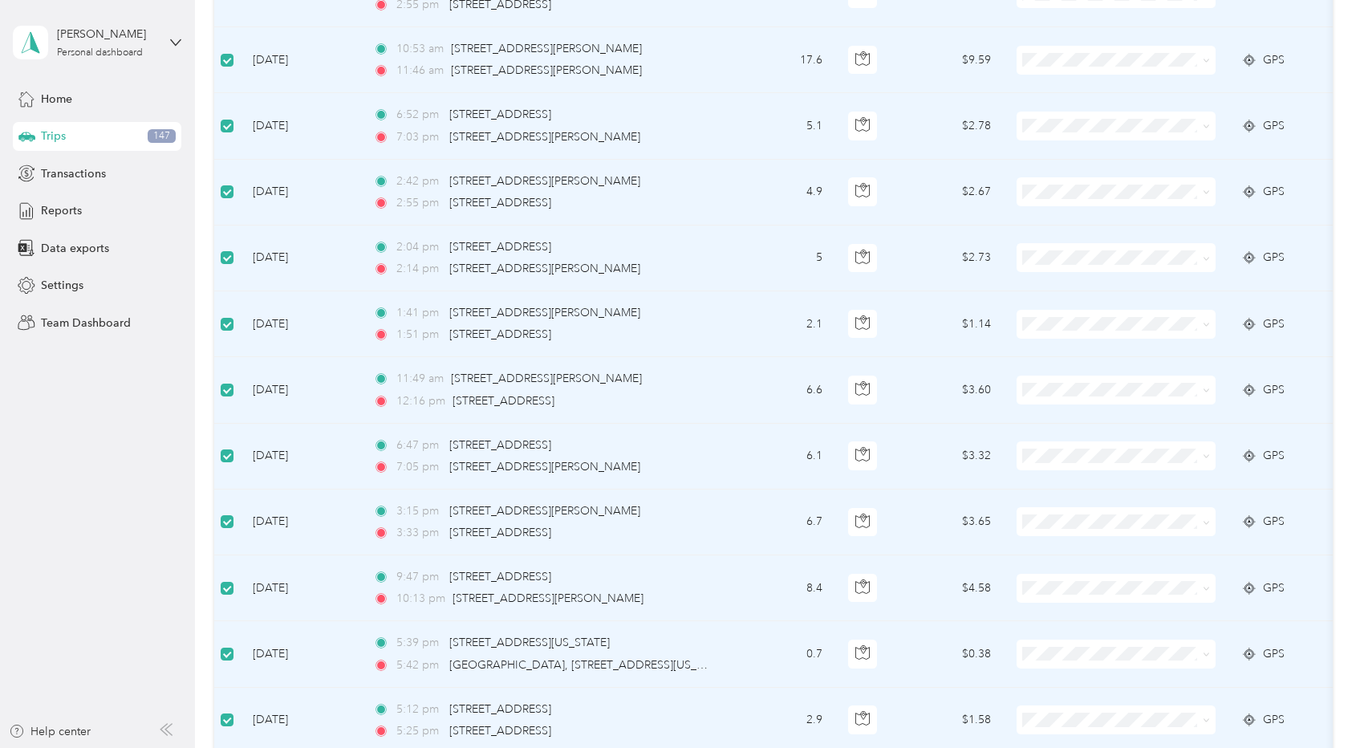
scroll to position [0, 0]
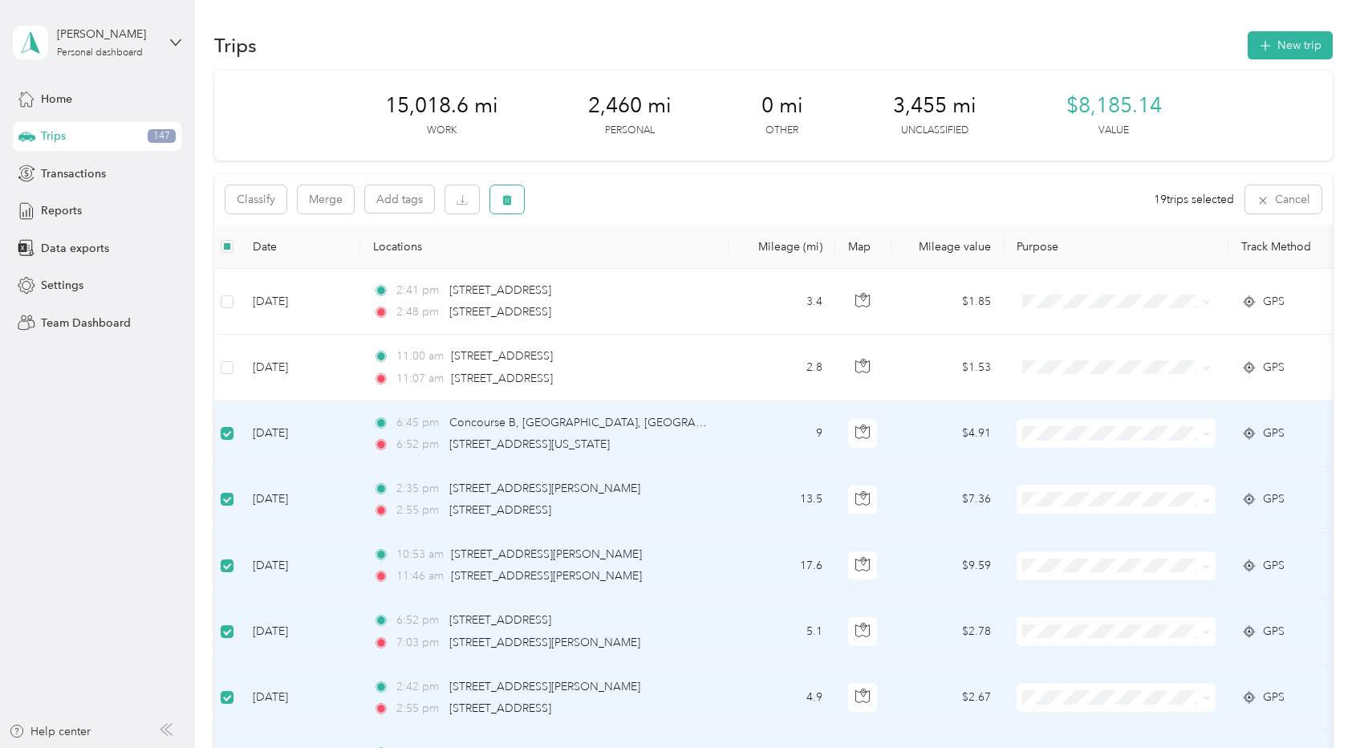
click at [507, 201] on icon "button" at bounding box center [507, 200] width 10 height 10
click at [617, 268] on button "Yes" at bounding box center [630, 267] width 31 height 26
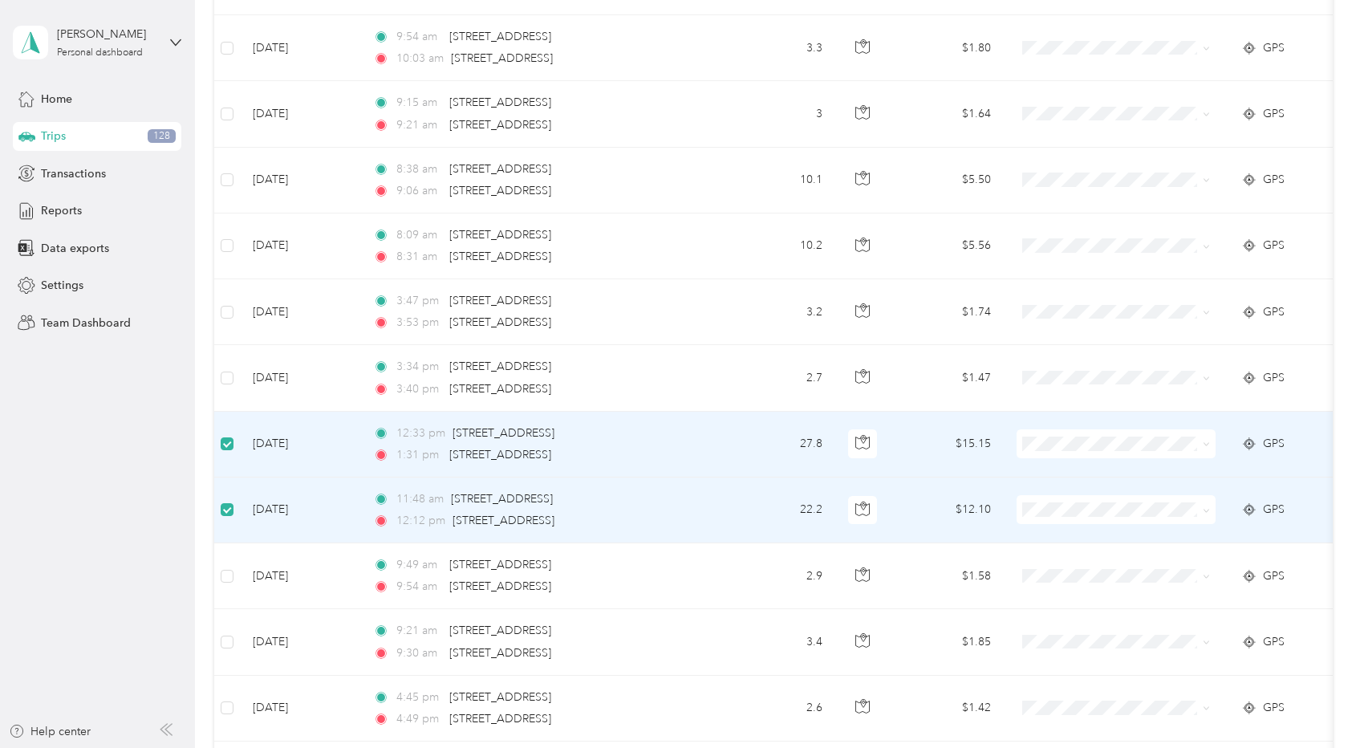
scroll to position [777, 0]
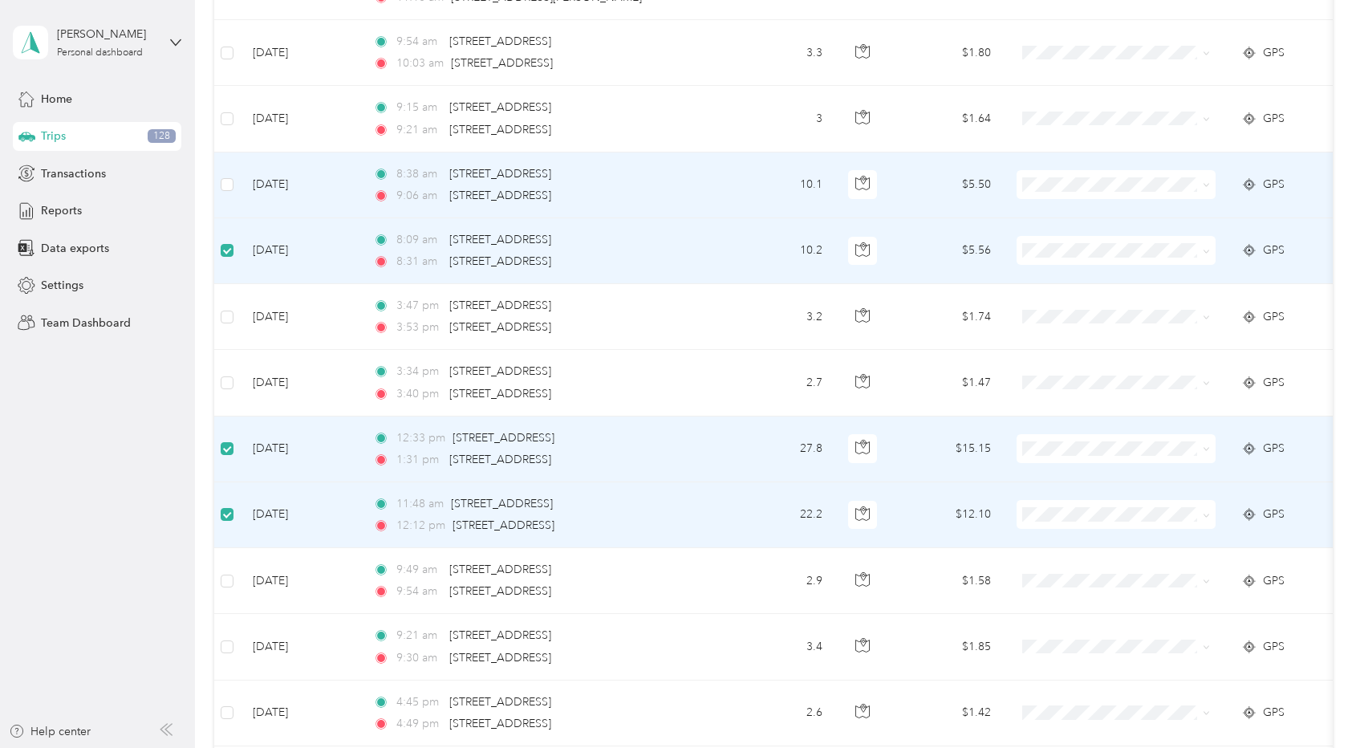
click at [227, 198] on td at bounding box center [227, 185] width 26 height 66
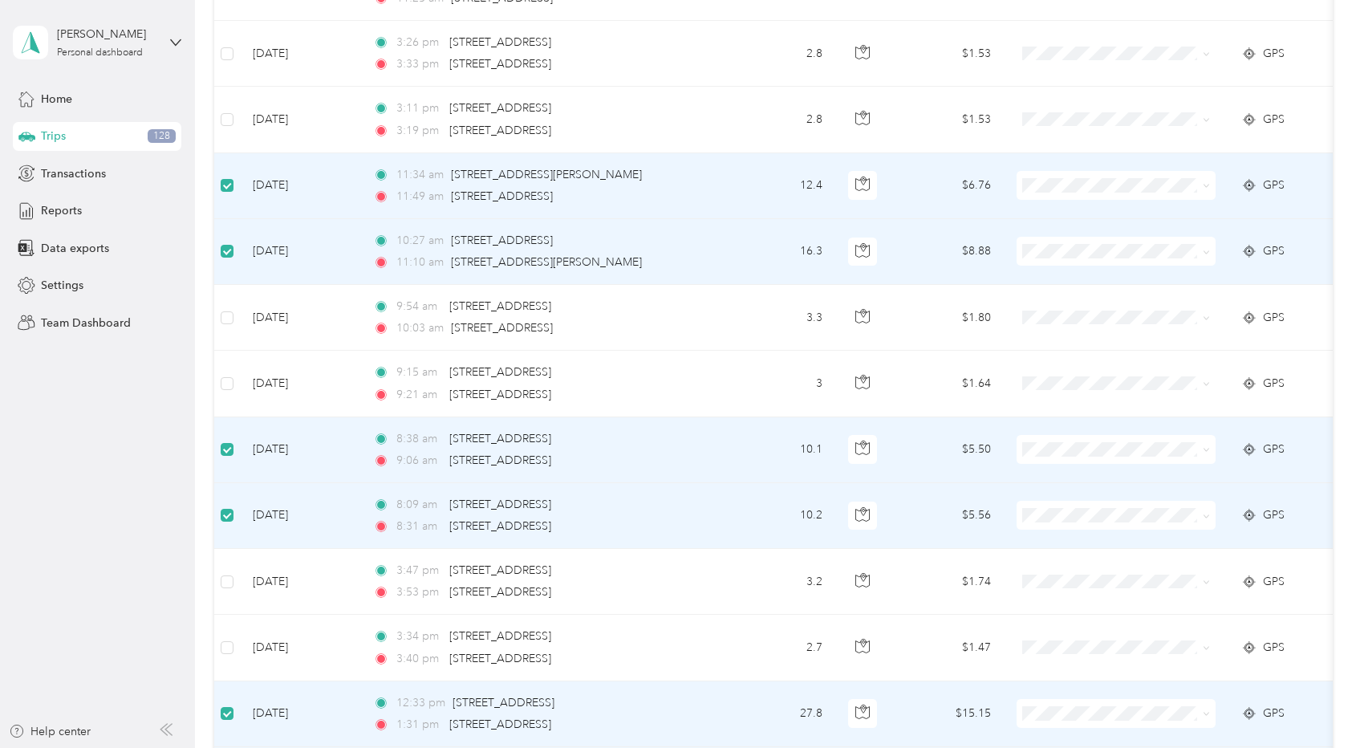
scroll to position [0, 0]
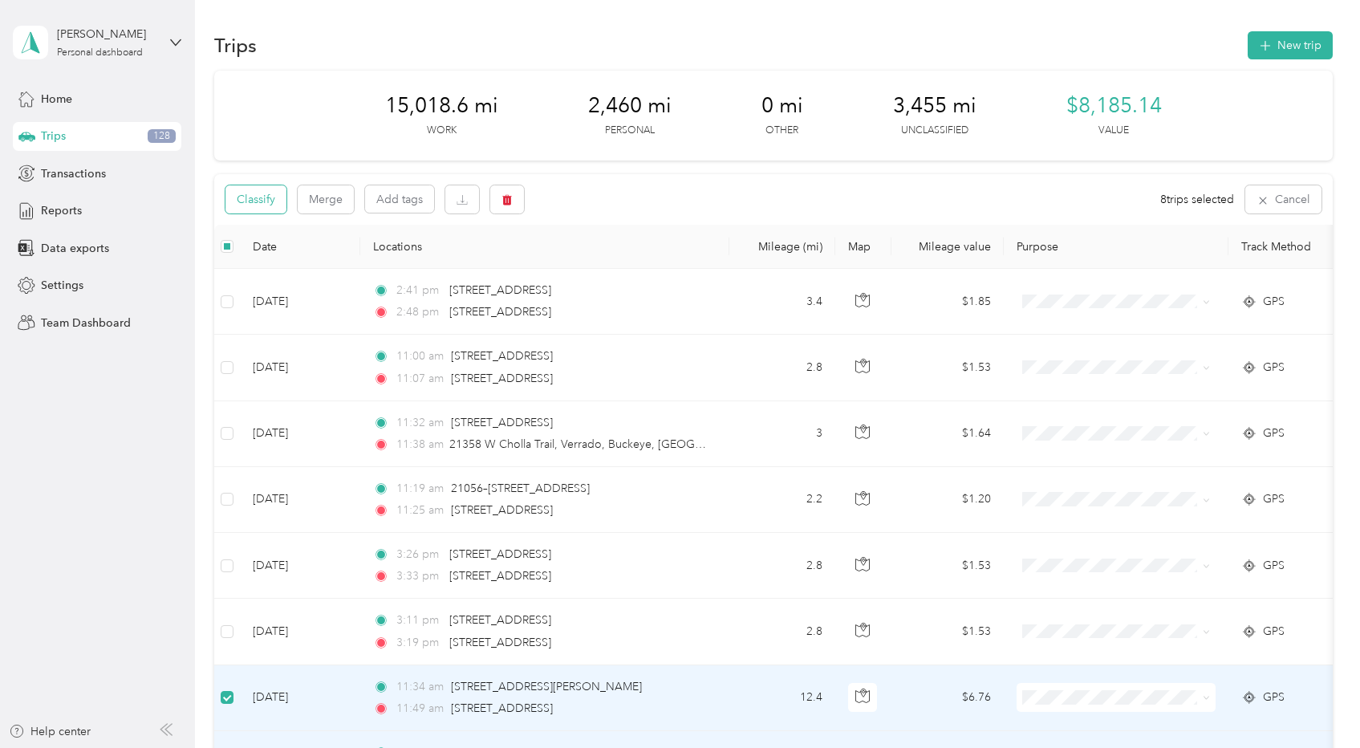
click at [246, 201] on button "Classify" at bounding box center [255, 199] width 61 height 28
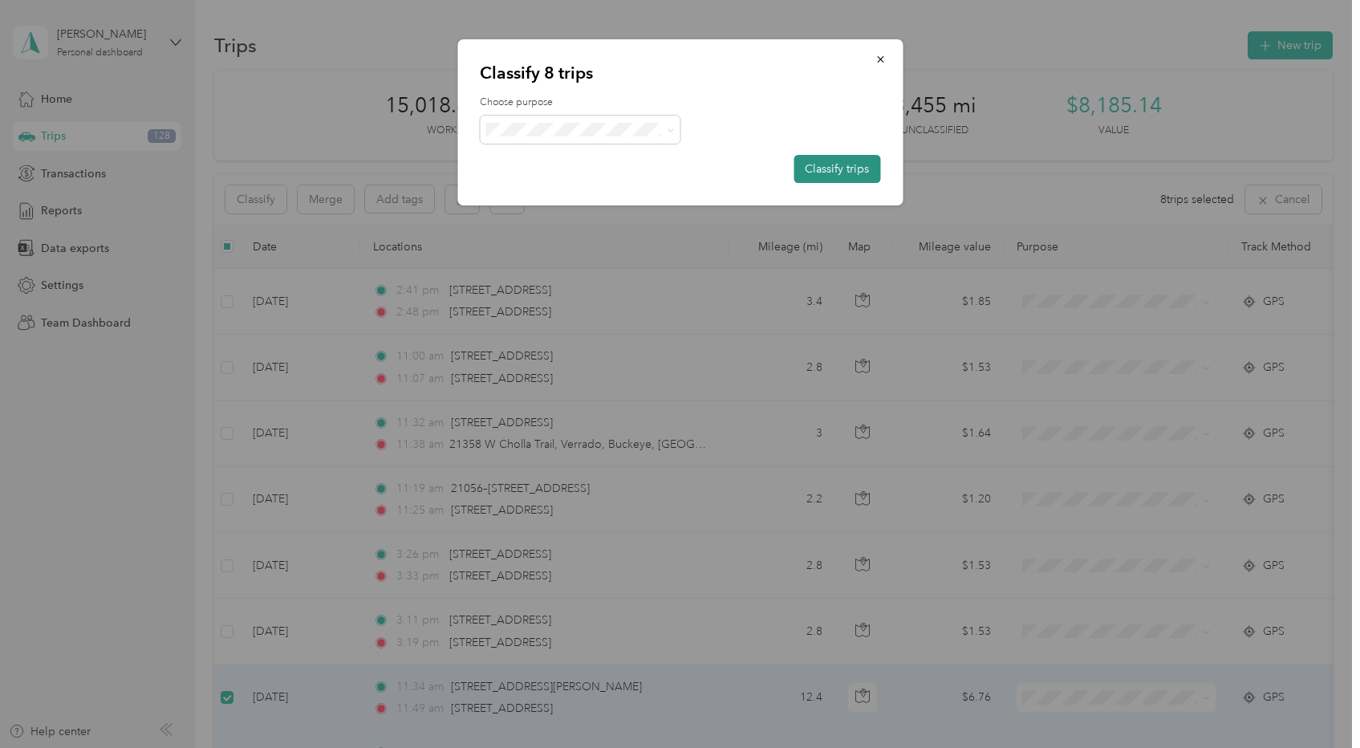
click at [814, 169] on button "Classify trips" at bounding box center [837, 169] width 87 height 28
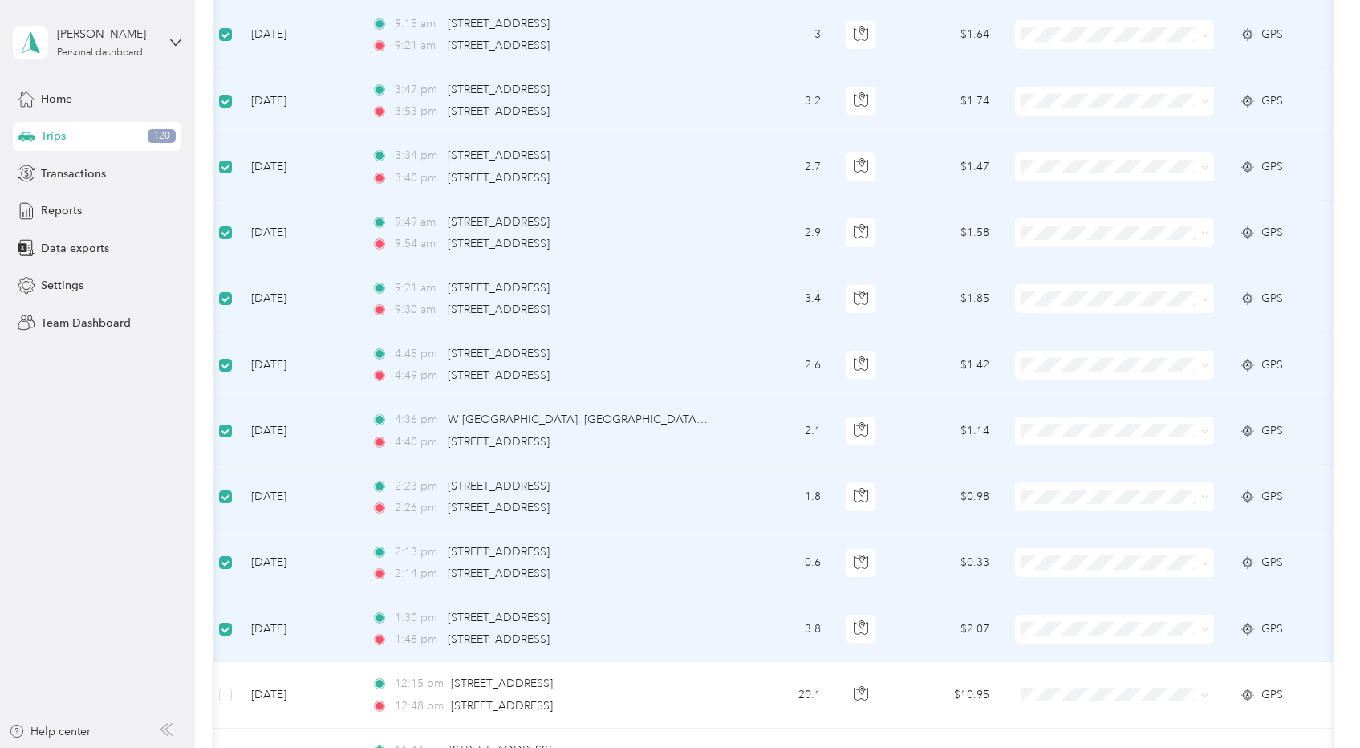
scroll to position [727, 0]
click at [218, 632] on td at bounding box center [226, 631] width 26 height 66
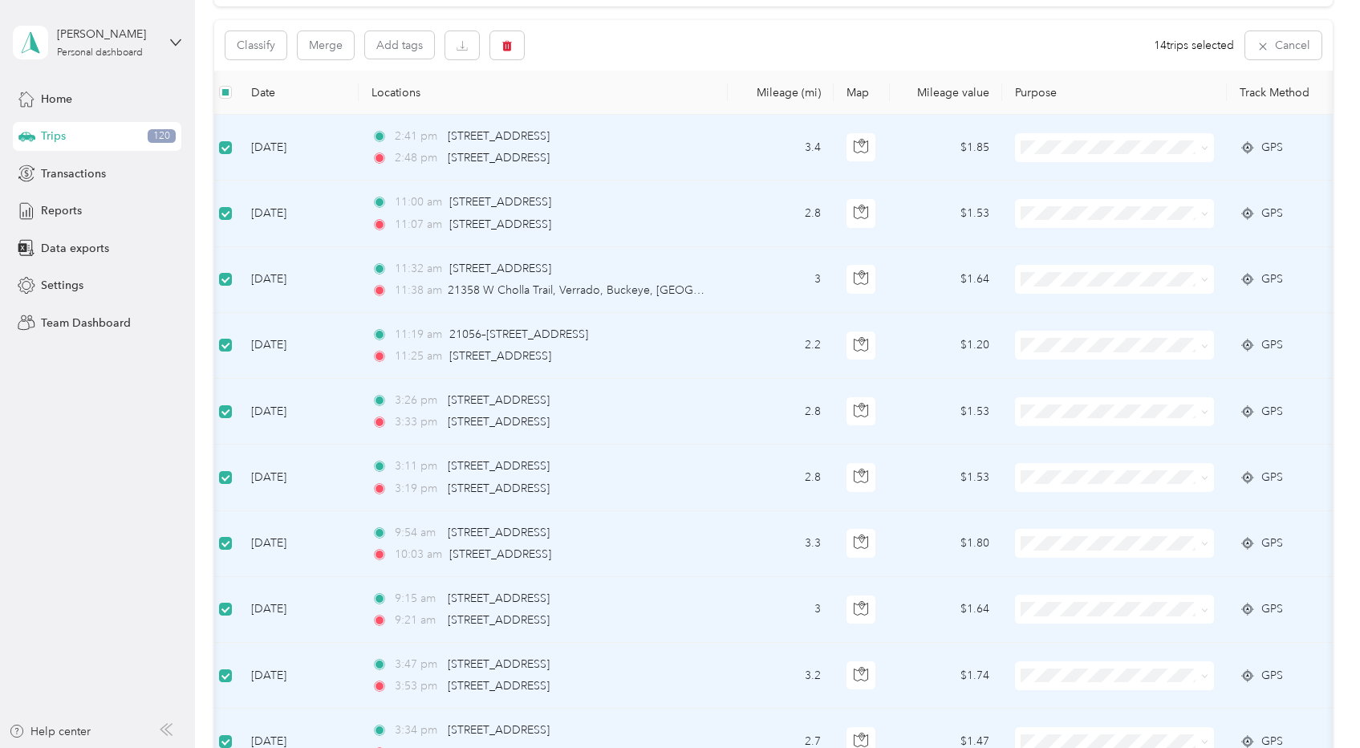
scroll to position [152, 0]
click at [258, 48] on button "Classify" at bounding box center [255, 48] width 61 height 28
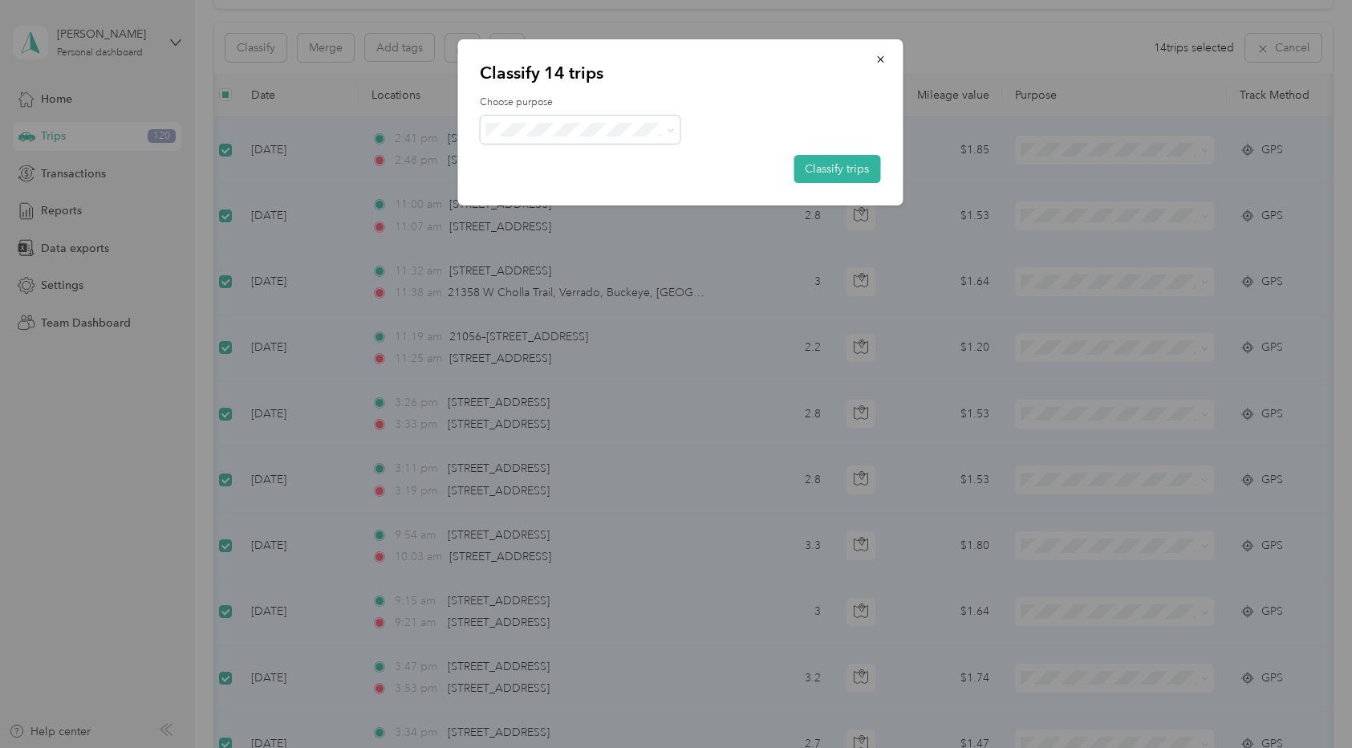
click at [545, 192] on li "Personal" at bounding box center [580, 180] width 201 height 28
click at [831, 174] on button "Classify trips" at bounding box center [837, 169] width 87 height 28
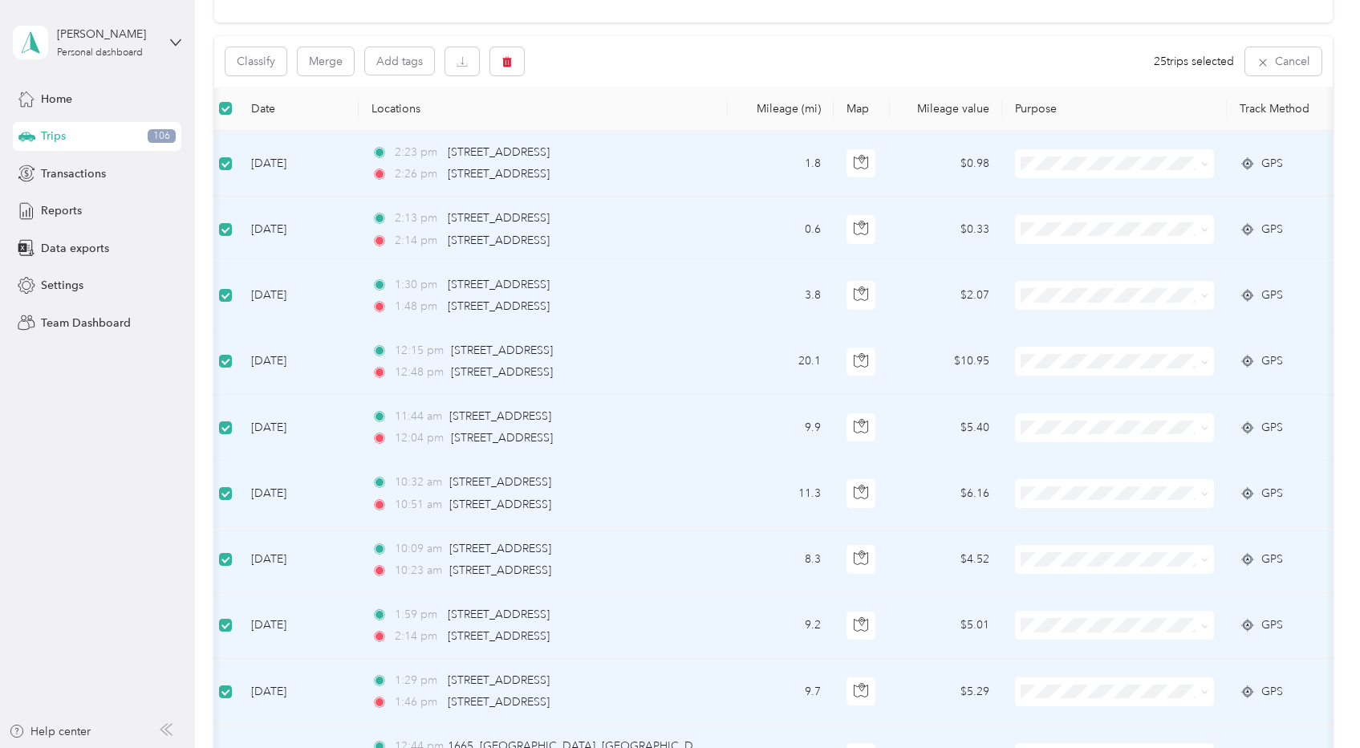
scroll to position [128, 0]
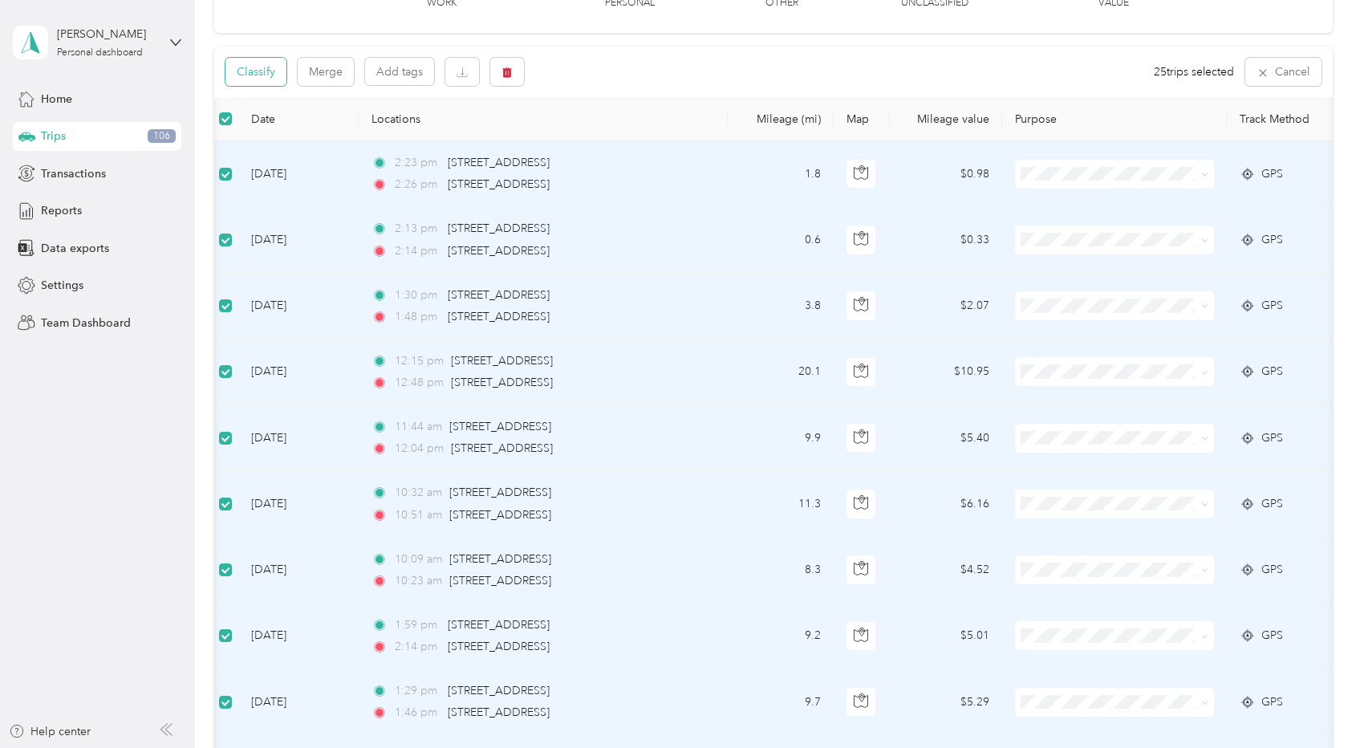
click at [259, 69] on button "Classify" at bounding box center [255, 72] width 61 height 28
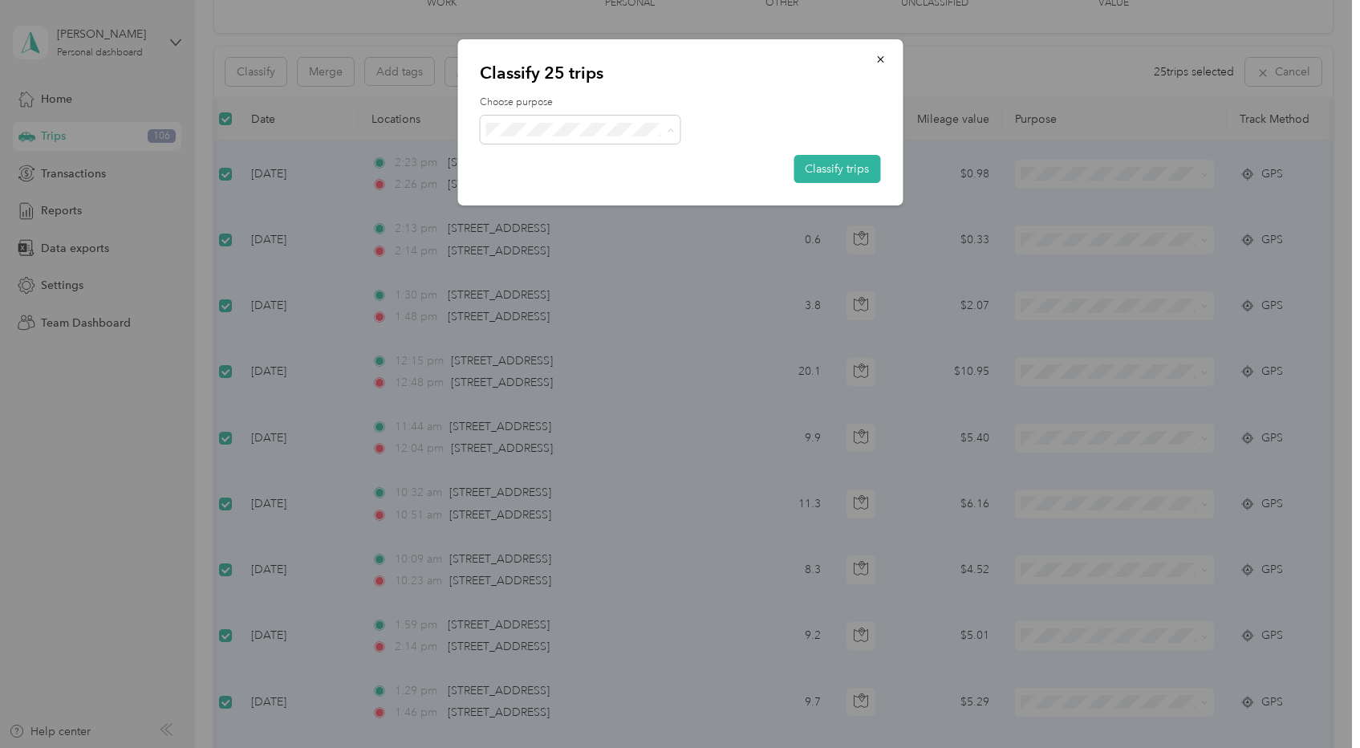
click at [553, 211] on span "Real Estate" at bounding box center [594, 215] width 149 height 17
click at [810, 164] on button "Classify trips" at bounding box center [837, 169] width 87 height 28
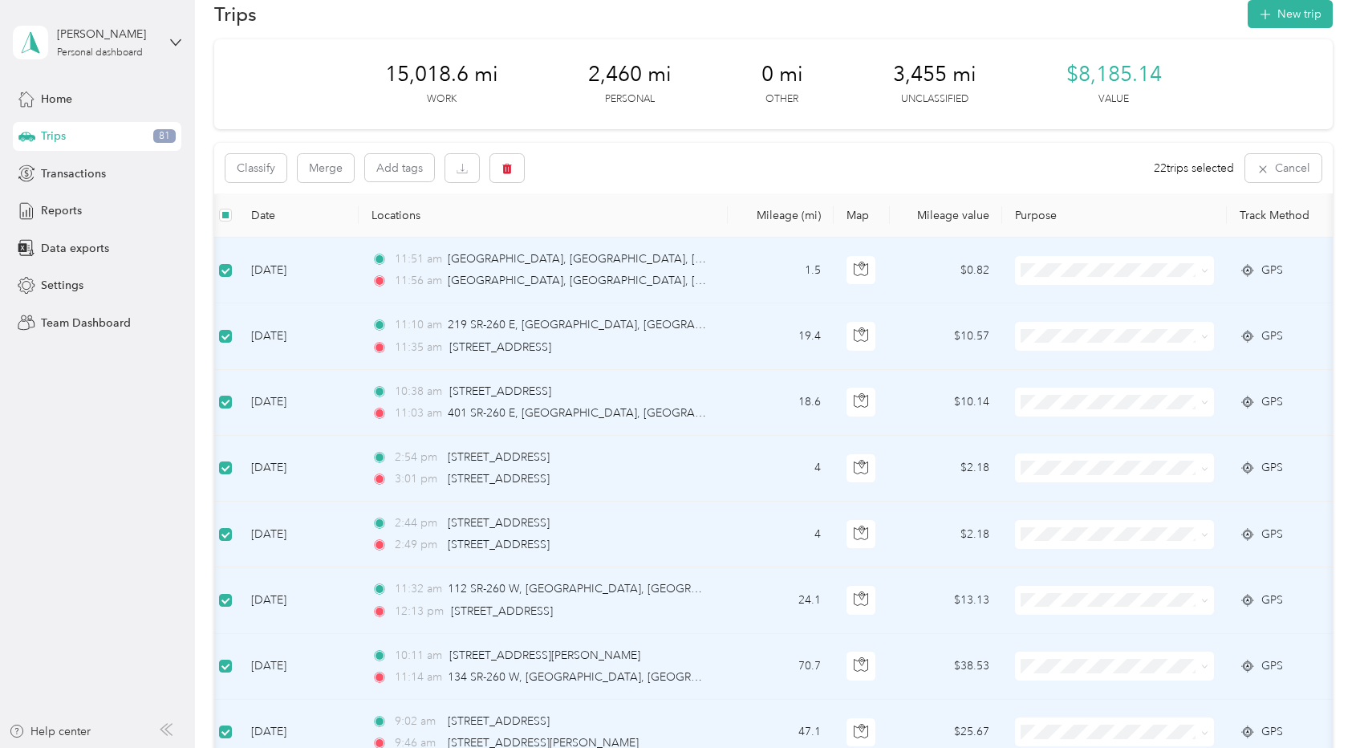
scroll to position [0, 0]
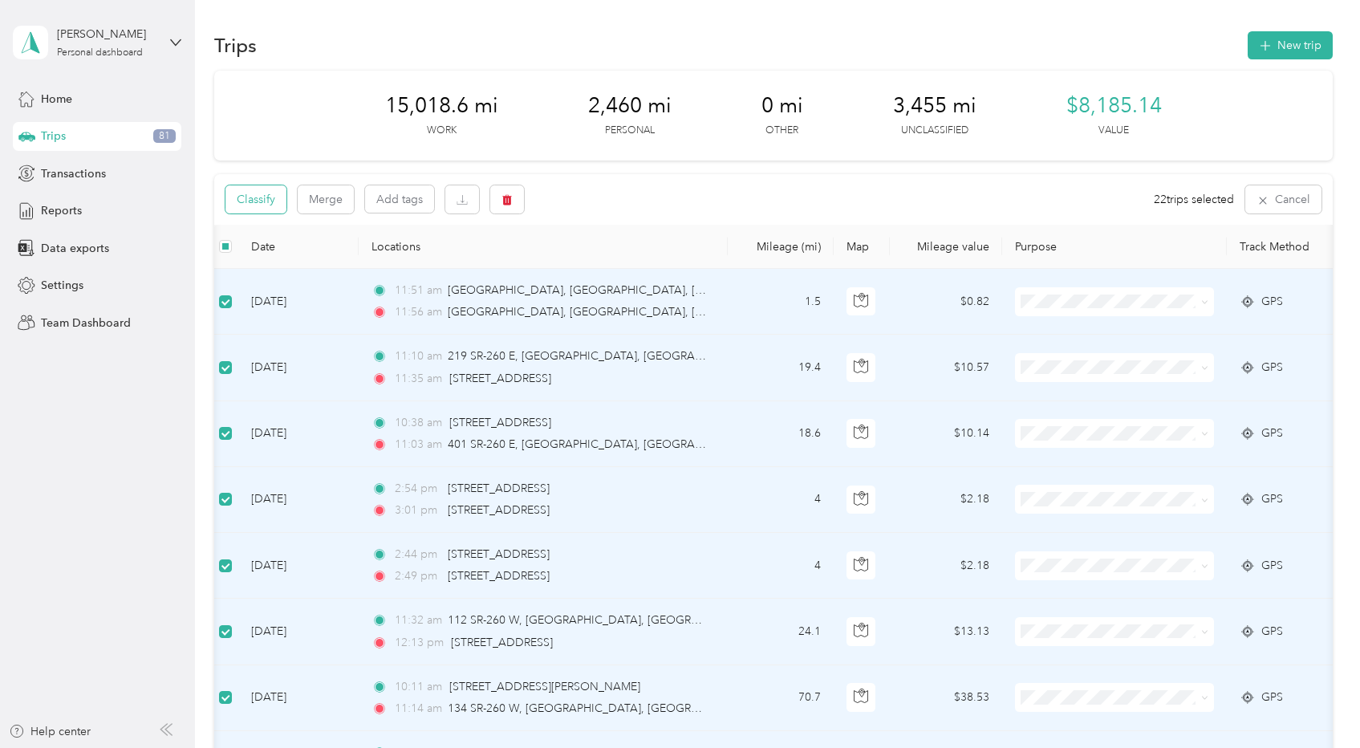
click at [244, 200] on button "Classify" at bounding box center [255, 199] width 61 height 28
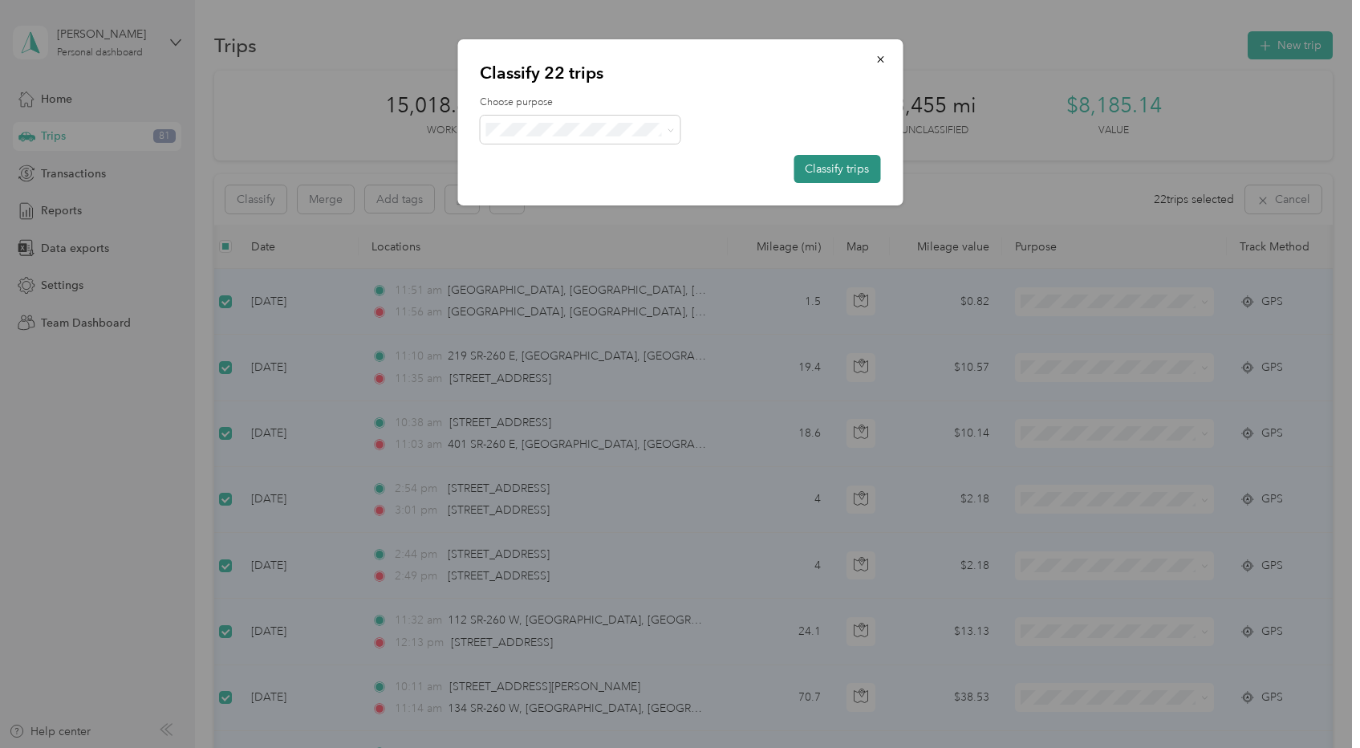
click at [838, 161] on button "Classify trips" at bounding box center [837, 169] width 87 height 28
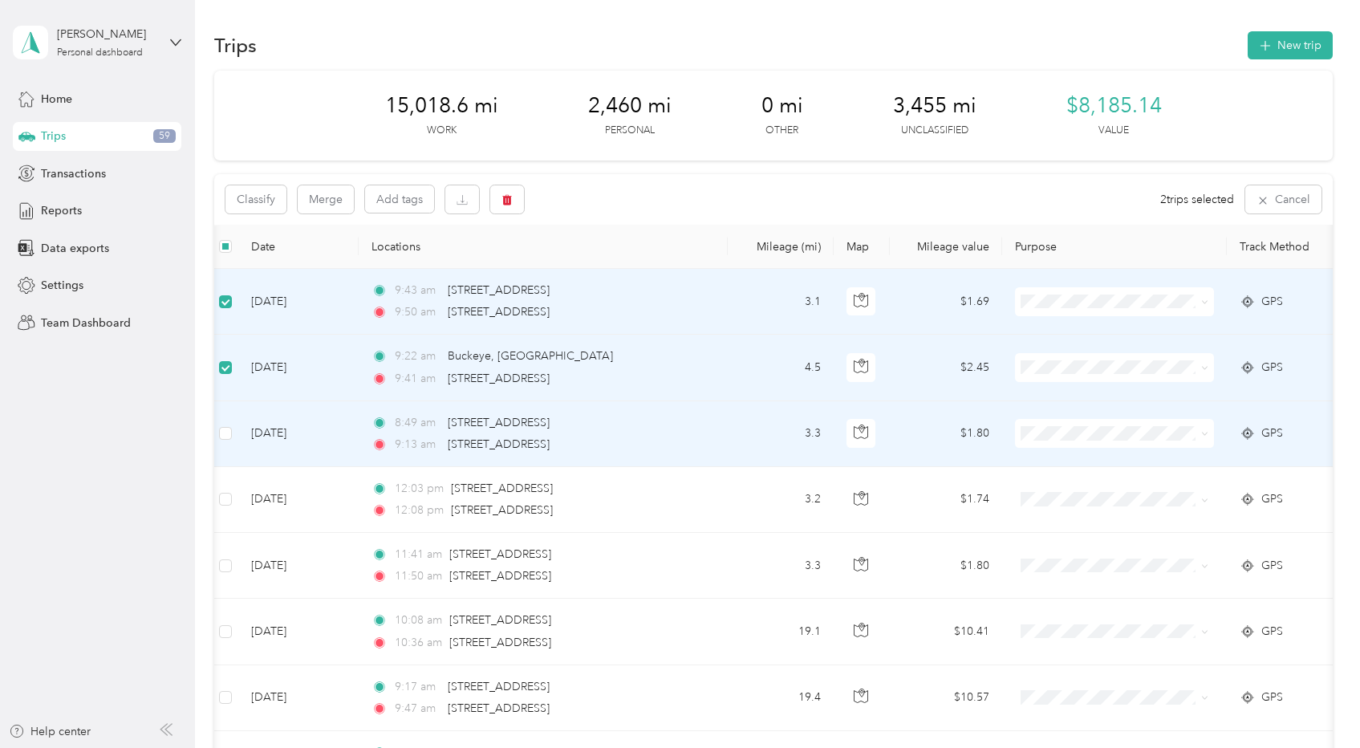
click at [217, 428] on td at bounding box center [226, 434] width 26 height 66
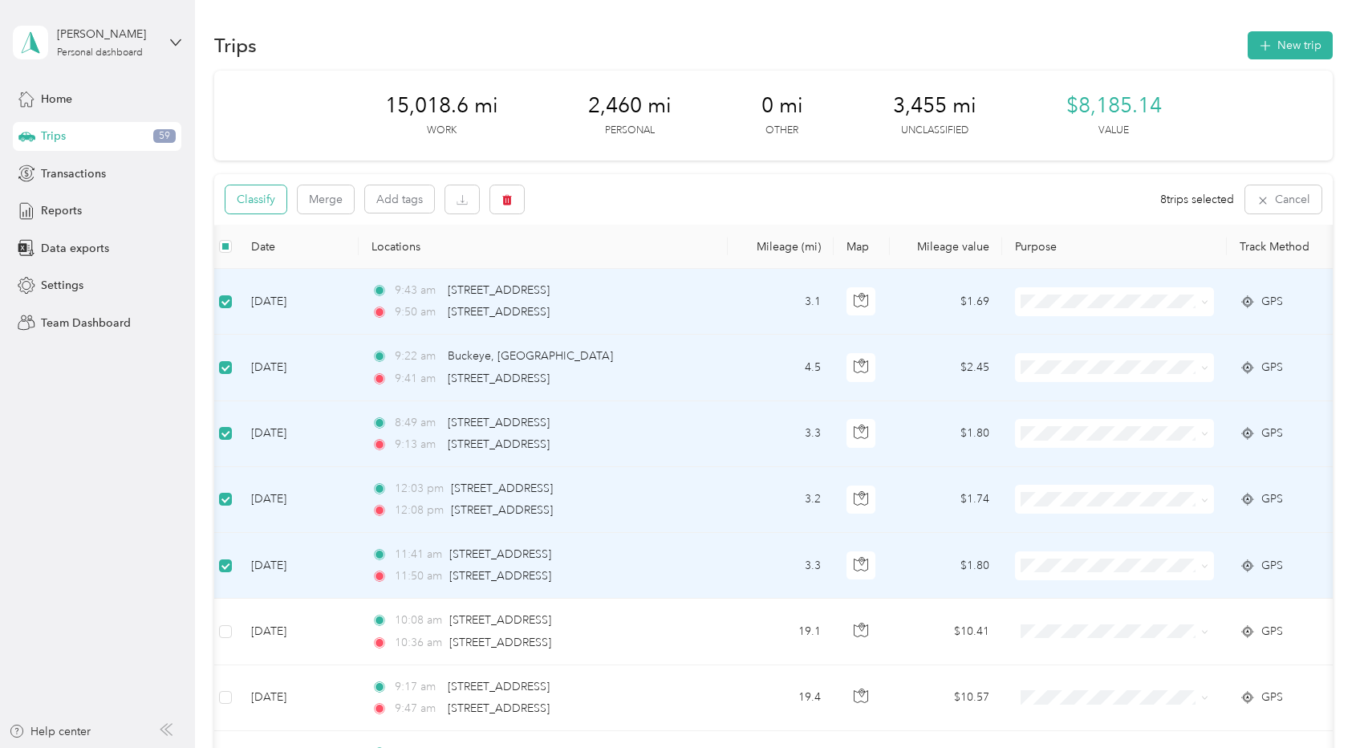
click at [258, 197] on button "Classify" at bounding box center [255, 199] width 61 height 28
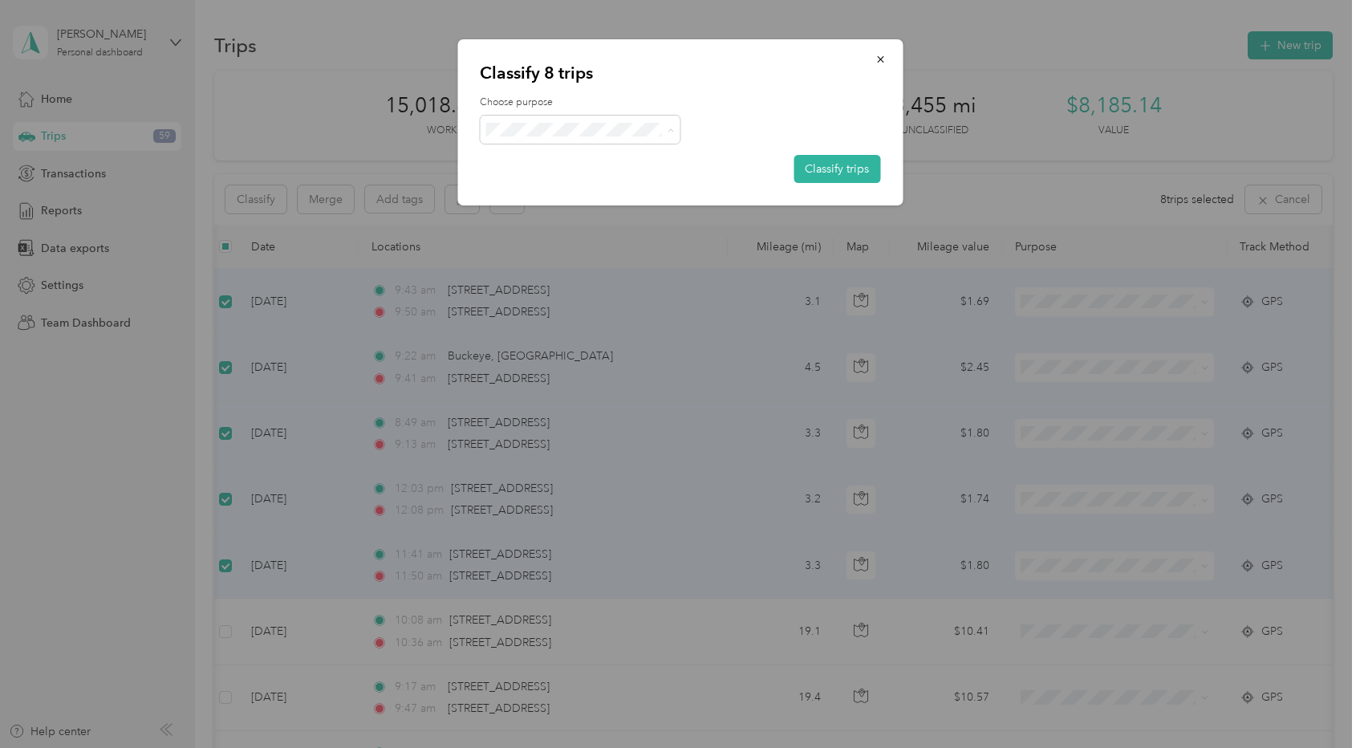
click at [538, 189] on span "Personal" at bounding box center [594, 187] width 149 height 17
click at [822, 170] on button "Classify trips" at bounding box center [837, 169] width 87 height 28
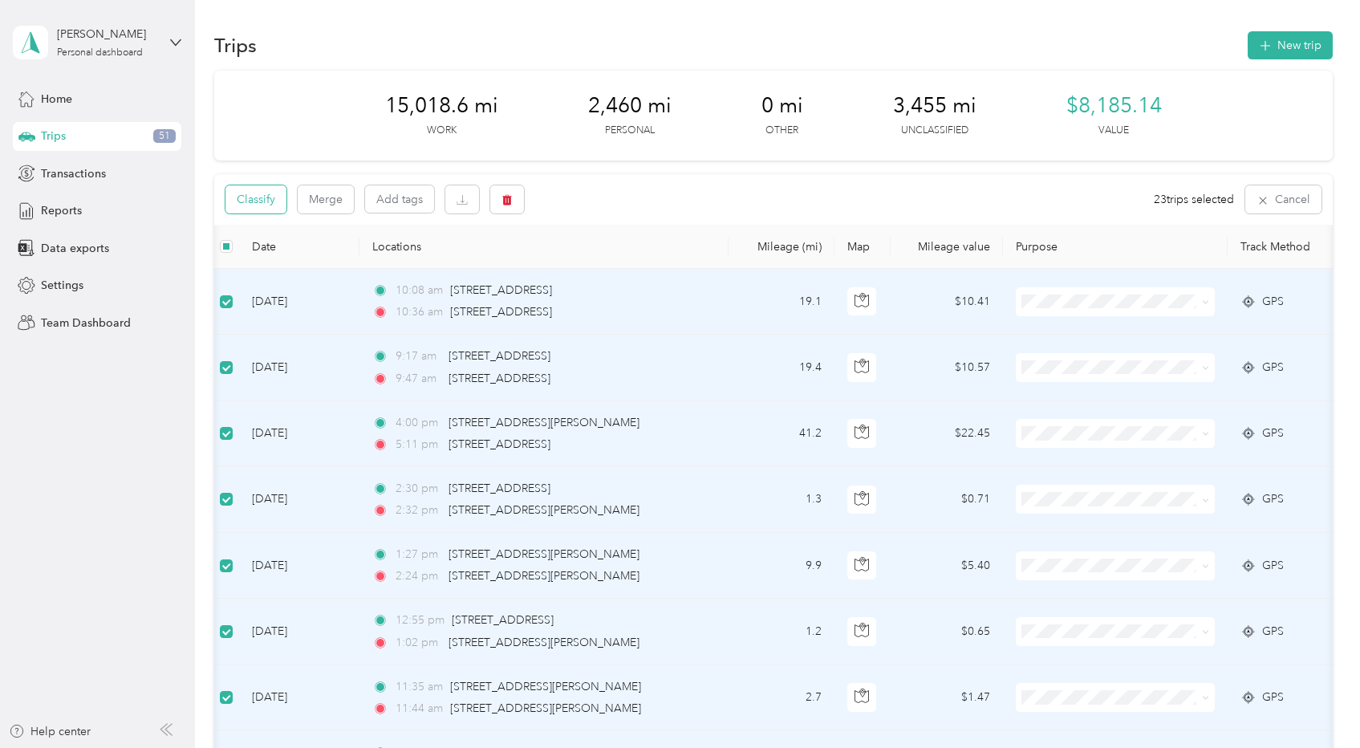
click at [251, 201] on button "Classify" at bounding box center [255, 199] width 61 height 28
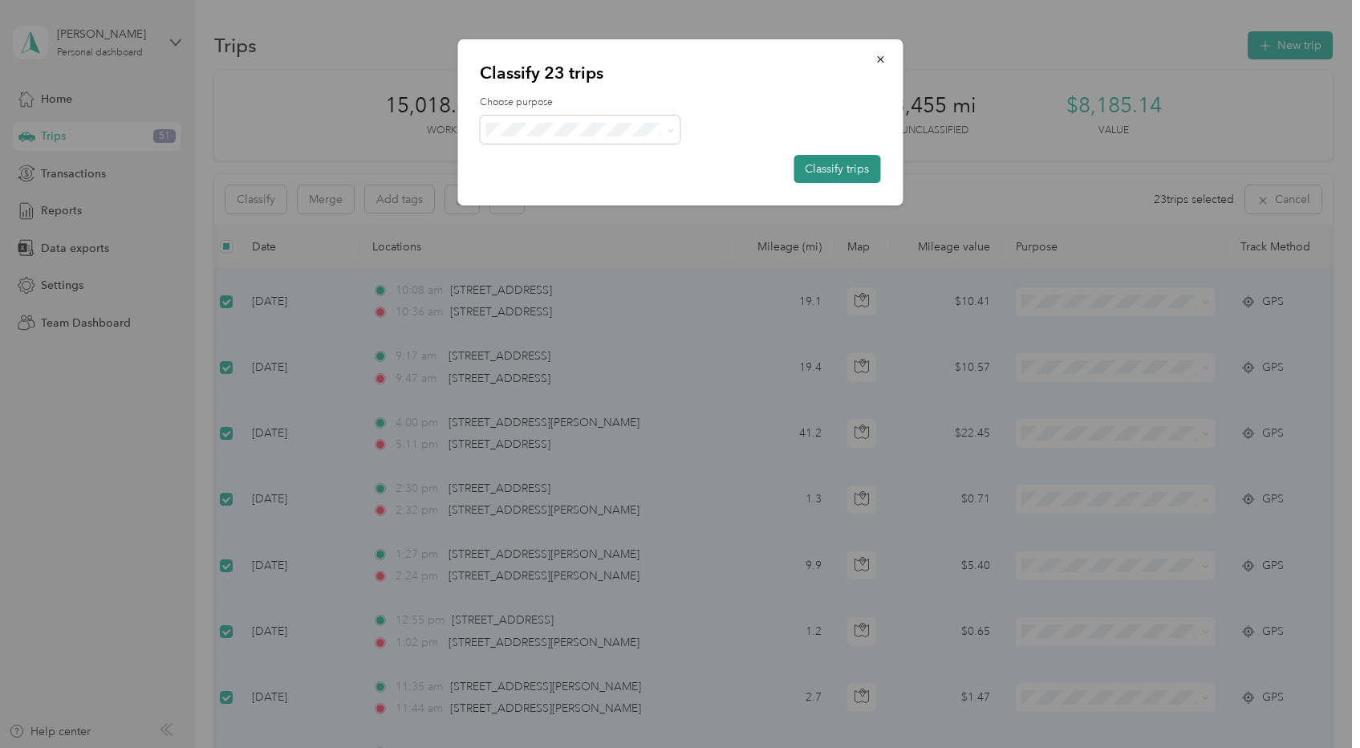
click at [823, 169] on button "Classify trips" at bounding box center [837, 169] width 87 height 28
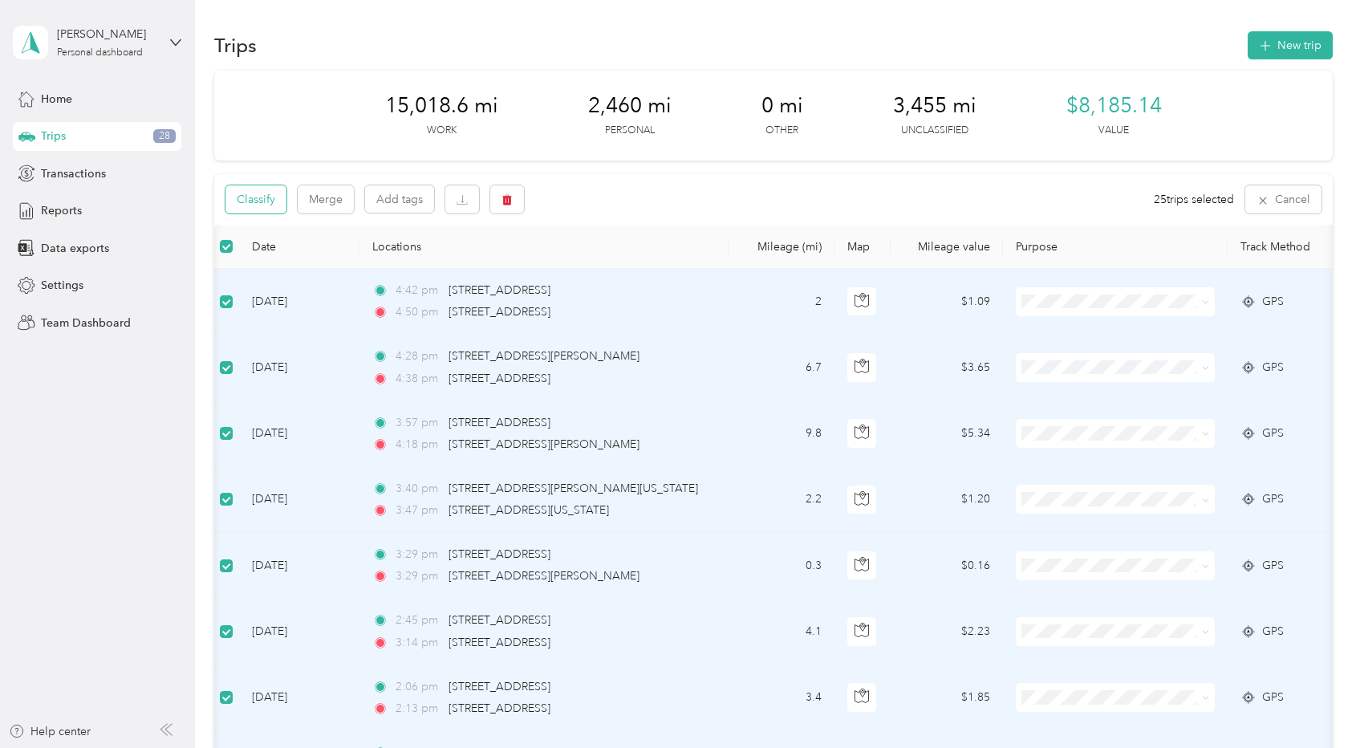
click at [255, 196] on button "Classify" at bounding box center [255, 199] width 61 height 28
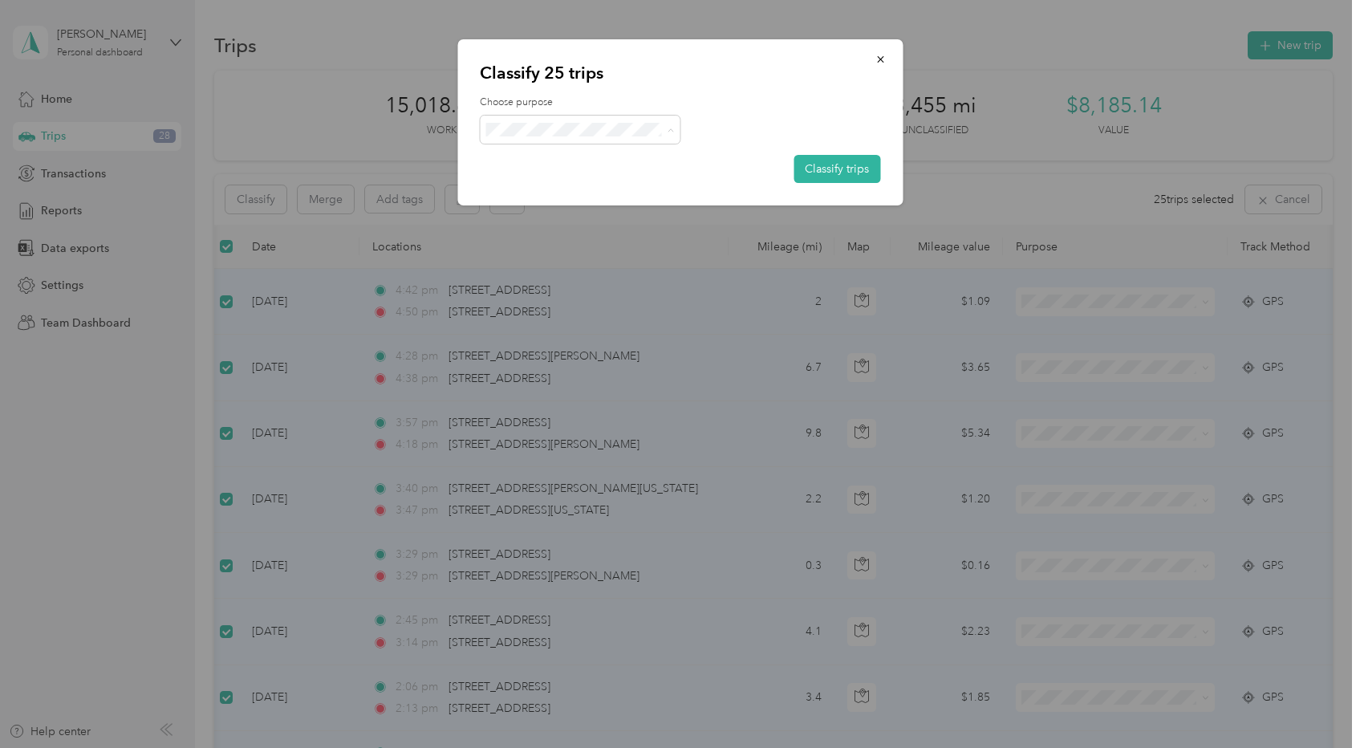
click at [551, 213] on span "Real Estate" at bounding box center [594, 215] width 149 height 17
click at [835, 168] on button "Classify trips" at bounding box center [837, 169] width 87 height 28
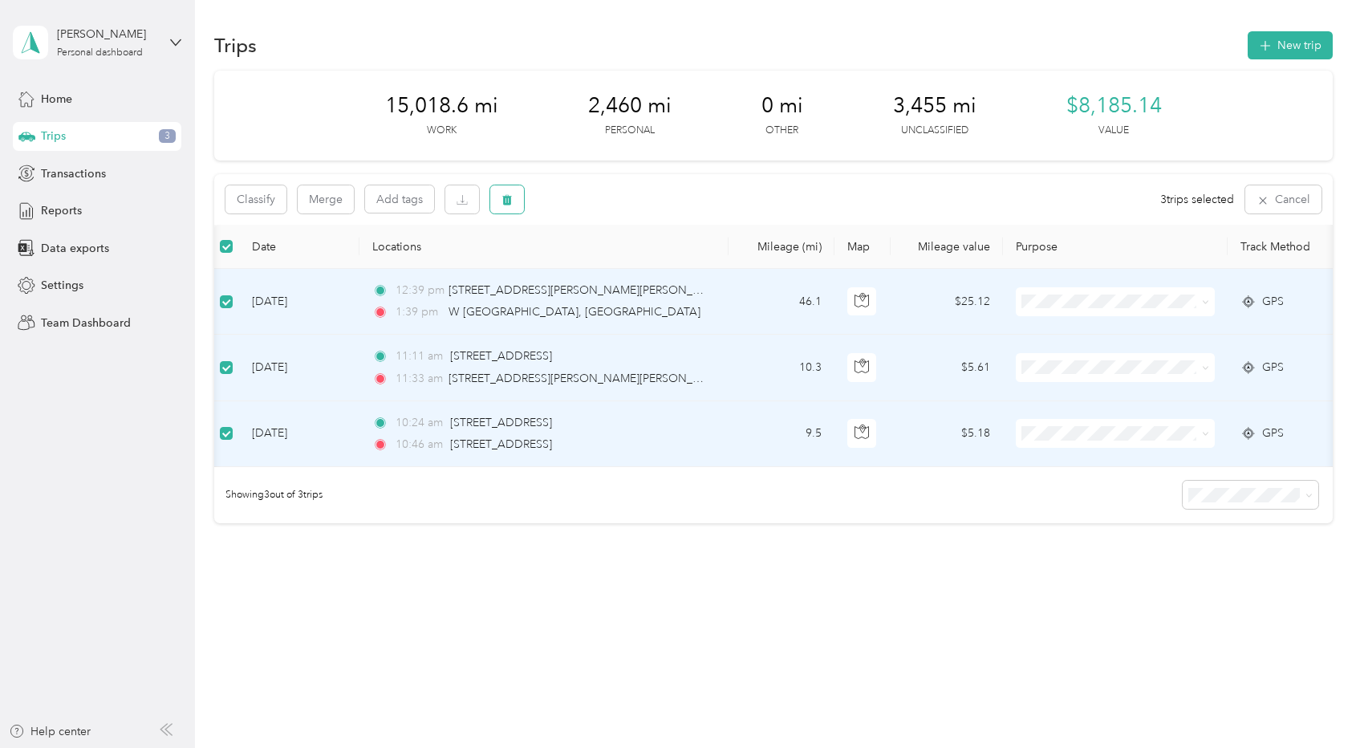
click at [506, 200] on icon "button" at bounding box center [507, 199] width 11 height 11
click at [623, 267] on button "Yes" at bounding box center [626, 267] width 31 height 26
